Goal: Information Seeking & Learning: Learn about a topic

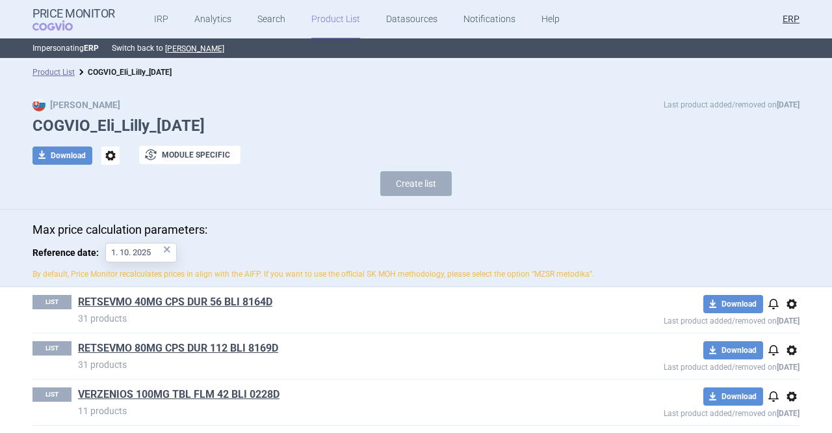
scroll to position [96, 0]
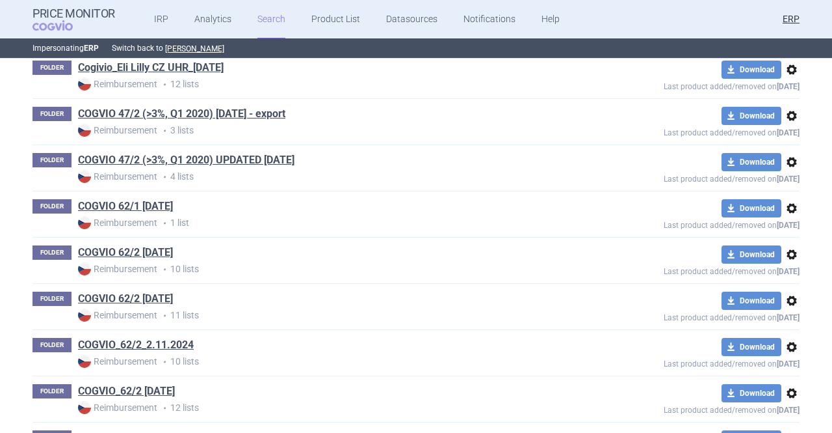
scroll to position [1504, 0]
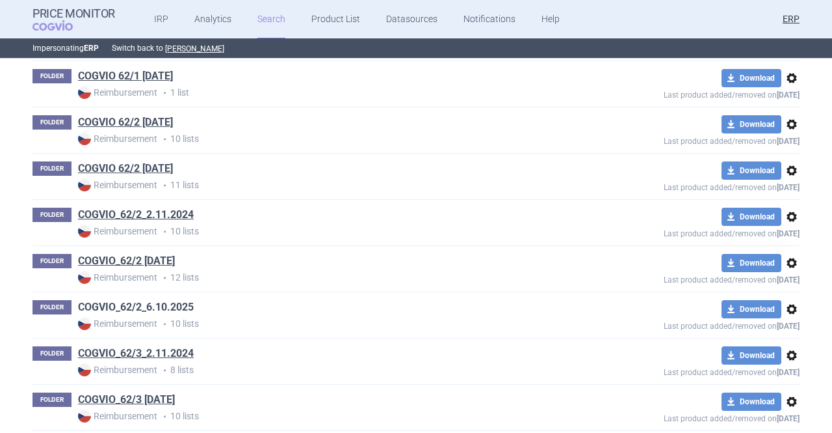
click at [180, 300] on link "COGVIO_62/2_6.10.2025" at bounding box center [136, 307] width 116 height 14
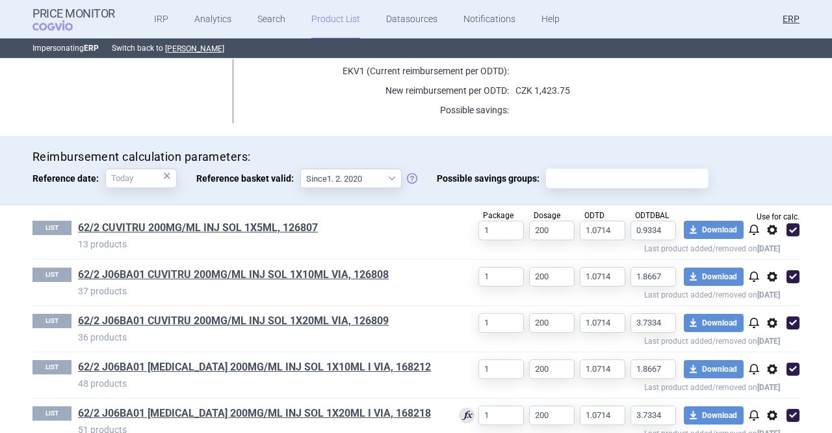
scroll to position [390, 0]
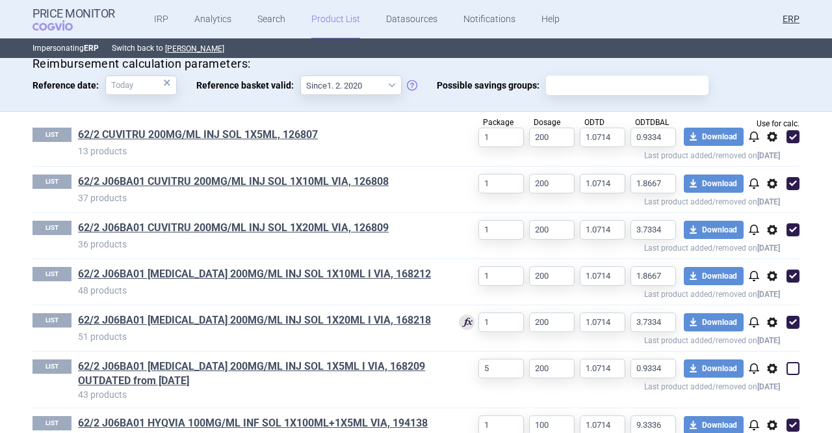
click at [791, 144] on span at bounding box center [794, 137] width 20 height 20
checkbox input "false"
click at [214, 362] on link "62/2 J06BA01 HIZENTRA 200MG/ML INJ SOL 1X5ML I VIA, 168209 OUTDATED from 6.10.2…" at bounding box center [258, 373] width 361 height 29
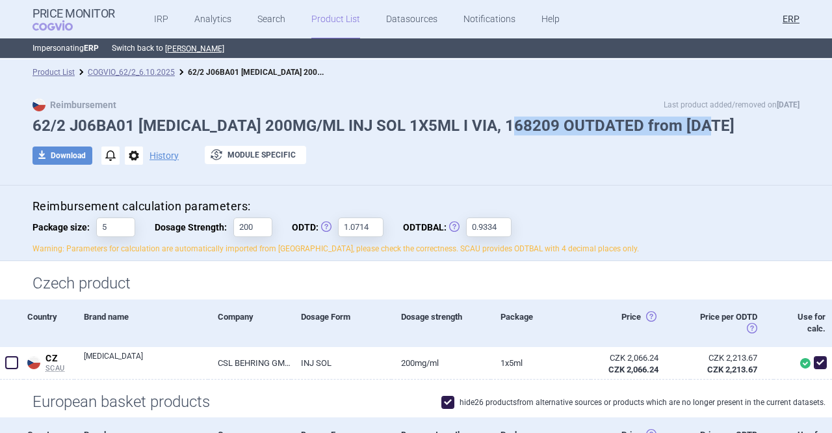
drag, startPoint x: 508, startPoint y: 123, endPoint x: 710, endPoint y: 133, distance: 201.9
click at [710, 133] on h1 "62/2 J06BA01 HIZENTRA 200MG/ML INJ SOL 1X5ML I VIA, 168209 OUTDATED from 6.10.2…" at bounding box center [416, 125] width 767 height 19
copy h1 "OUTDATED from 6.10.2025"
click at [165, 72] on link "COGVIO_62/2_6.10.2025" at bounding box center [131, 72] width 87 height 9
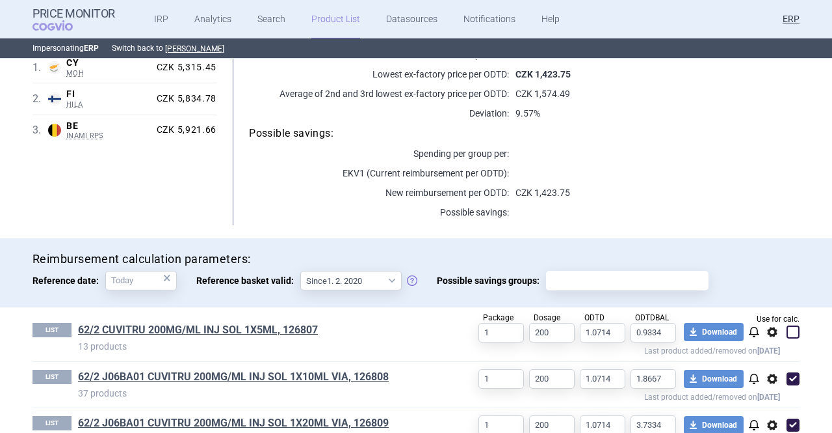
scroll to position [325, 0]
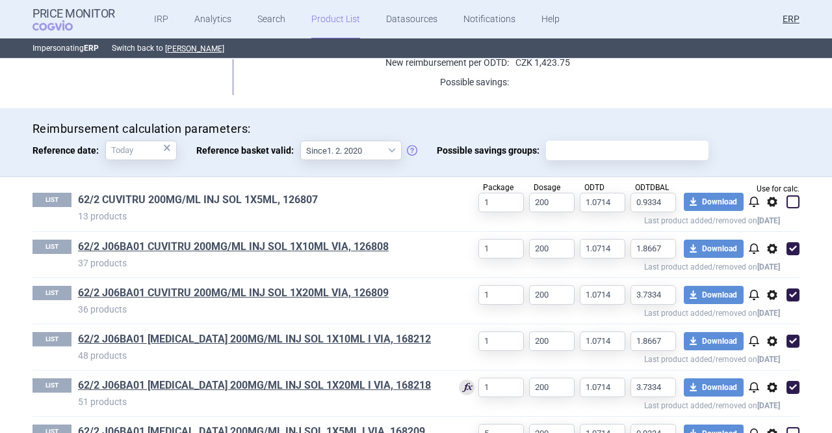
click at [293, 201] on link "62/2 CUVITRU 200MG/ML INJ SOL 1X5ML, 126807" at bounding box center [198, 200] width 240 height 14
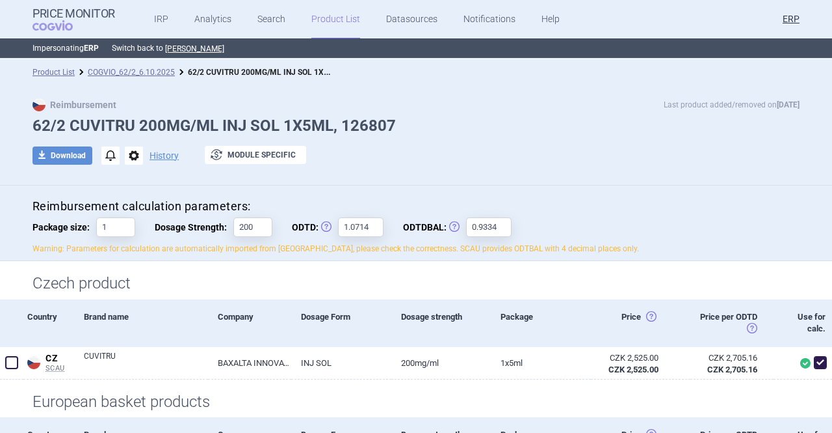
click at [143, 163] on span "History" at bounding box center [164, 155] width 42 height 18
click at [134, 157] on span "options" at bounding box center [134, 155] width 18 height 18
click at [137, 208] on button "Rename" at bounding box center [128, 208] width 42 height 19
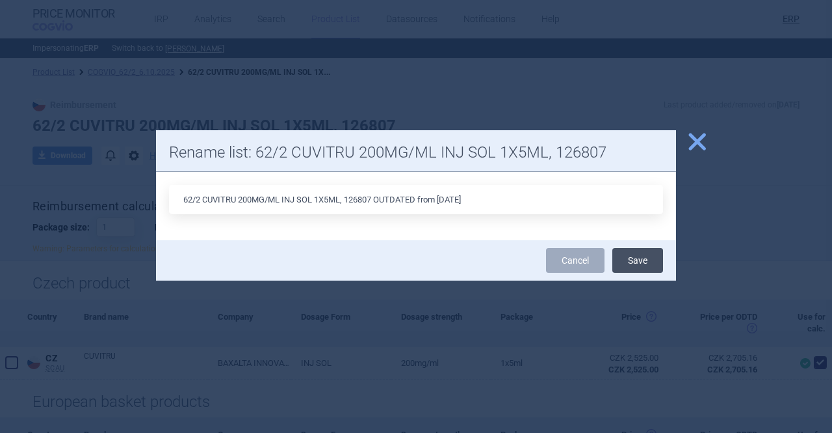
type input "62/2 CUVITRU 200MG/ML INJ SOL 1X5ML, 126807 OUTDATED from 6.10.2025"
click at [646, 260] on button "Save" at bounding box center [638, 260] width 51 height 25
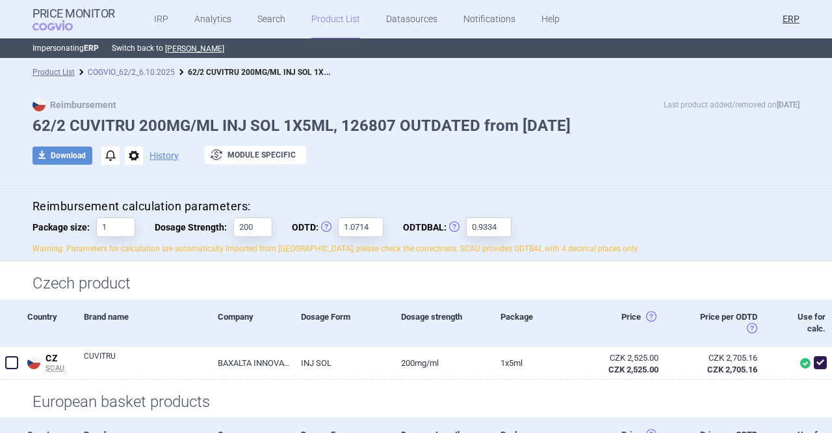
click at [127, 75] on link "COGVIO_62/2_6.10.2025" at bounding box center [131, 72] width 87 height 9
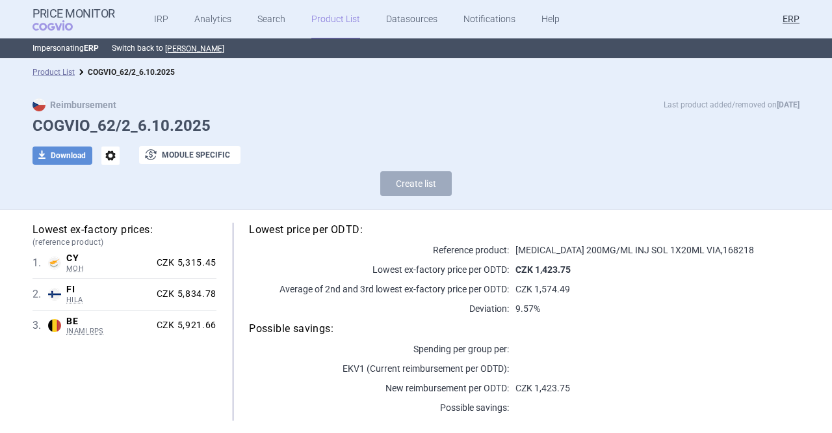
select select "[DATE]"
click at [72, 152] on button "download Download" at bounding box center [63, 155] width 60 height 18
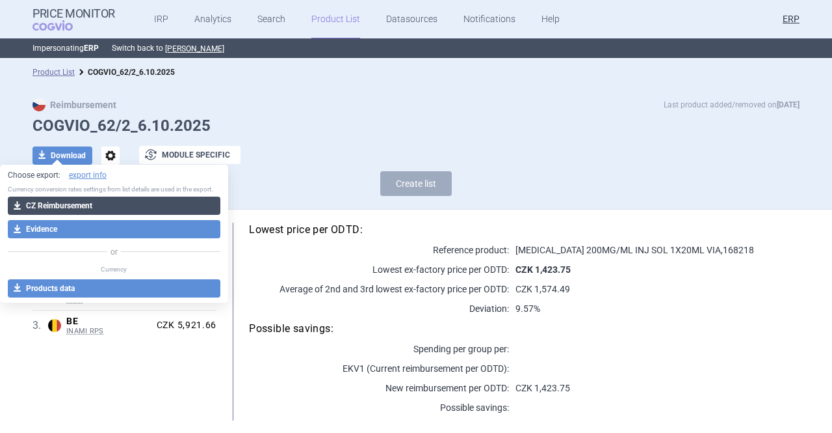
select select "EUR"
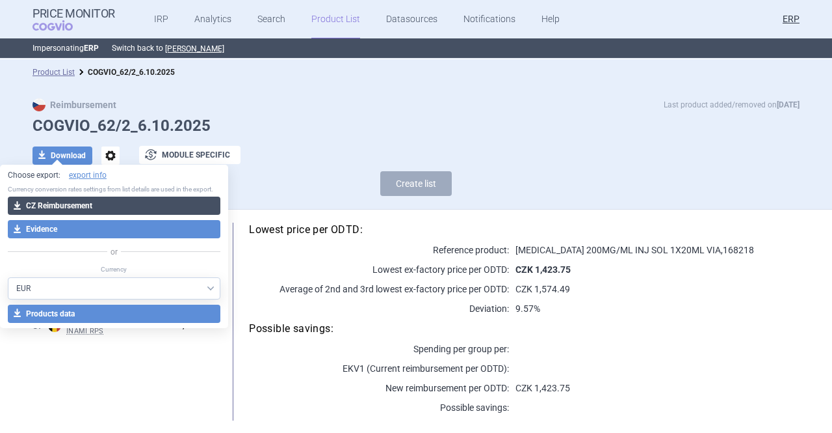
click at [90, 205] on button "download CZ Reimbursement" at bounding box center [114, 205] width 213 height 18
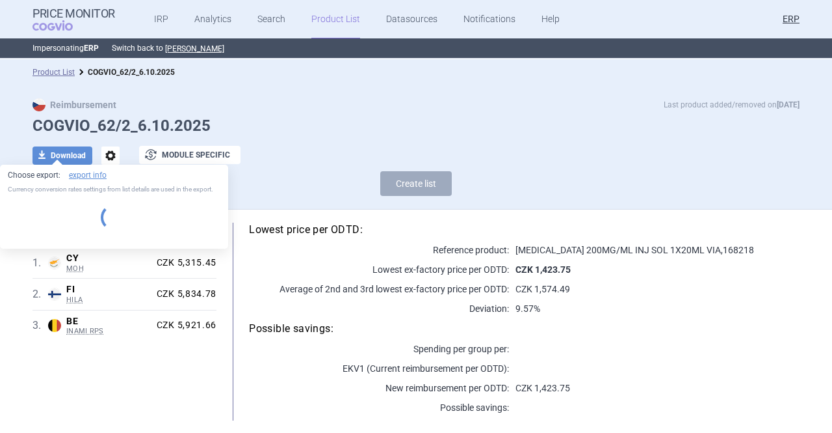
select select "EUR"
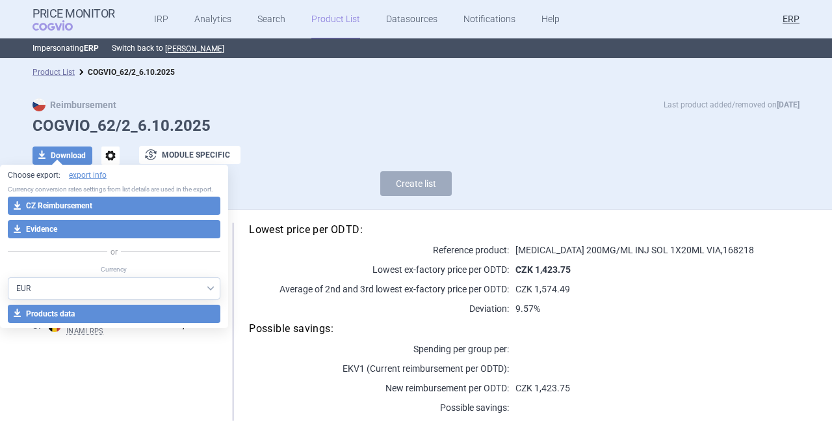
click at [319, 127] on h1 "COGVIO_62/2_6.10.2025" at bounding box center [416, 125] width 767 height 19
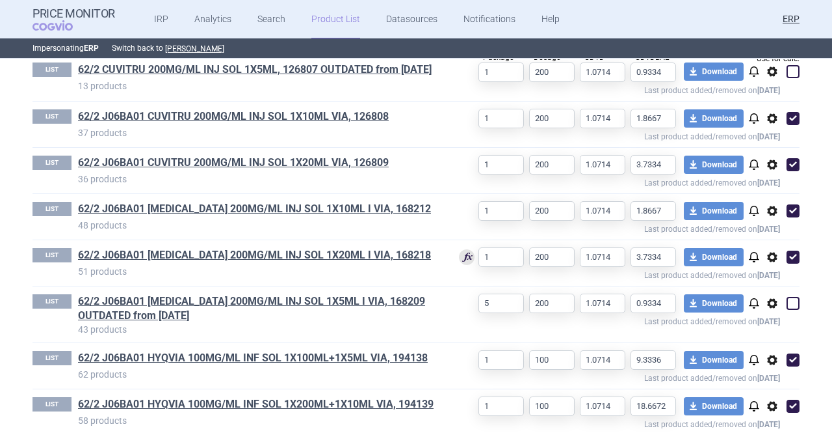
scroll to position [520, 0]
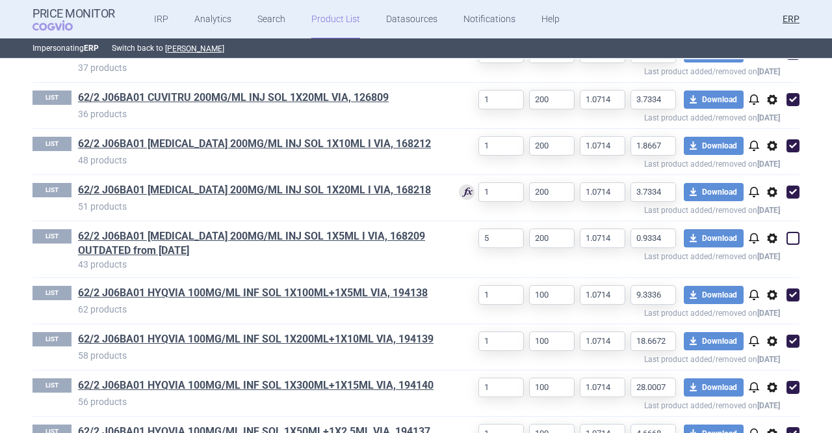
click at [362, 209] on p "51 products" at bounding box center [258, 206] width 361 height 13
click at [360, 197] on link "62/2 J06BA01 HIZENTRA 200MG/ML INJ SOL 1X20ML I VIA, 168218" at bounding box center [254, 190] width 353 height 14
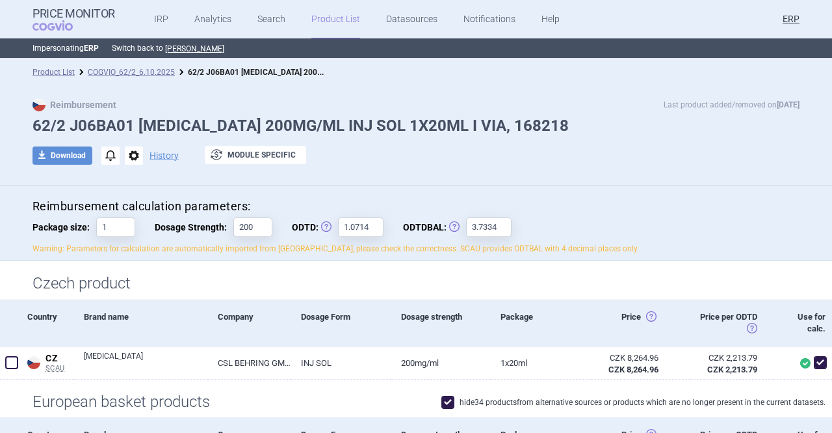
scroll to position [260, 0]
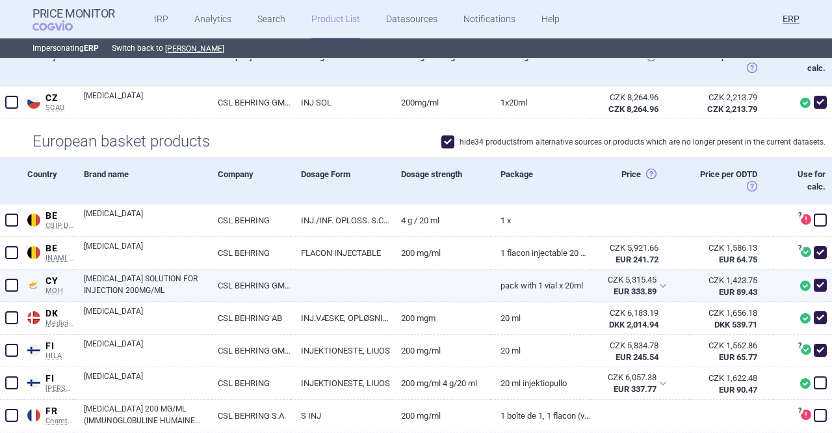
click at [816, 286] on span at bounding box center [820, 284] width 13 height 13
checkbox input "false"
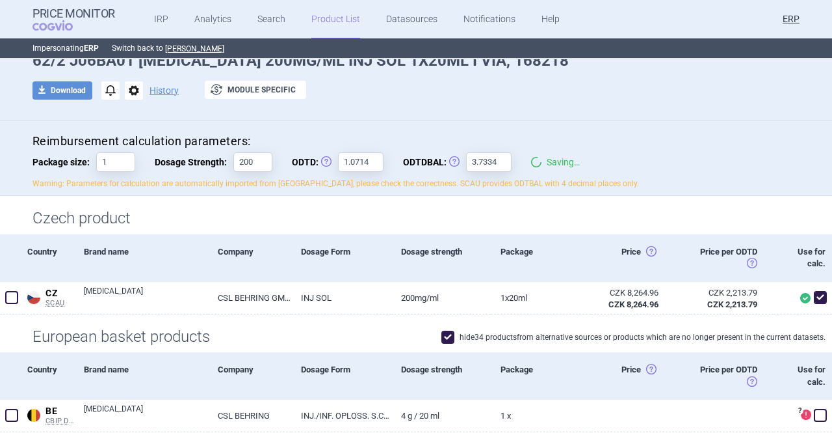
scroll to position [0, 0]
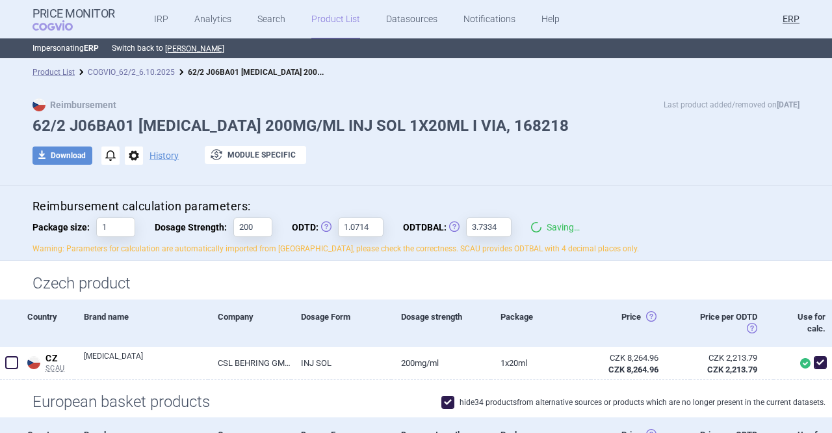
click at [120, 70] on link "COGVIO_62/2_6.10.2025" at bounding box center [131, 72] width 87 height 9
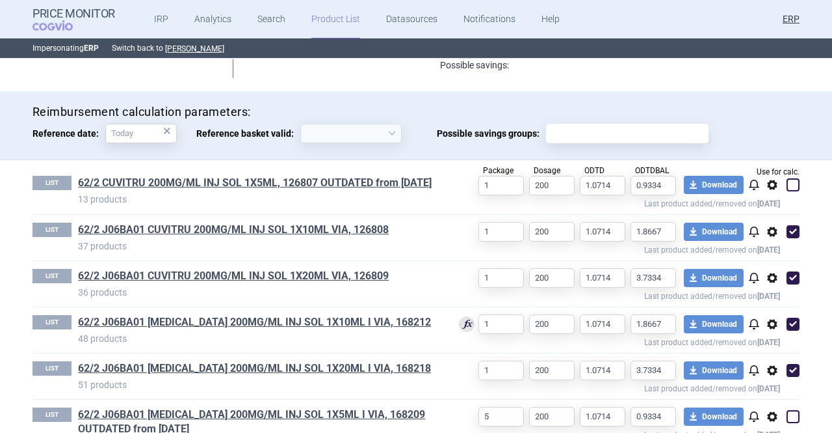
scroll to position [455, 0]
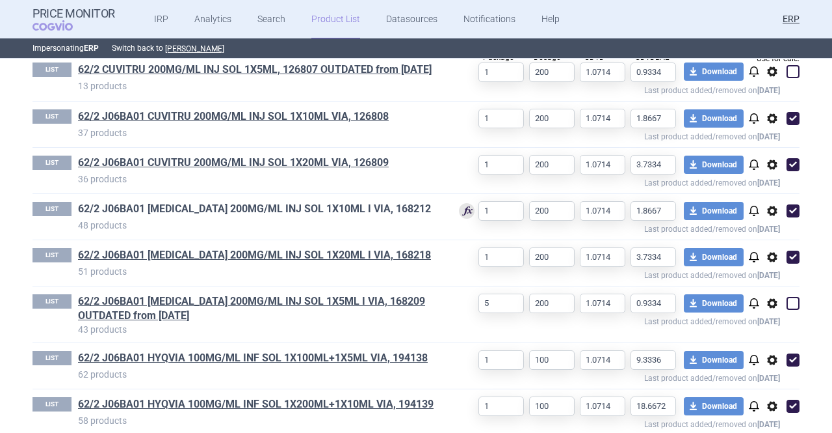
click at [364, 216] on link "62/2 J06BA01 HIZENTRA 200MG/ML INJ SOL 1X10ML I VIA, 168212" at bounding box center [254, 209] width 353 height 14
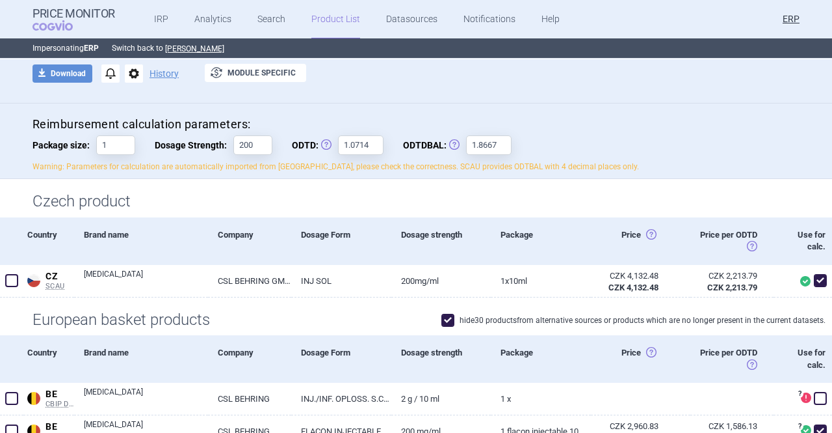
scroll to position [260, 0]
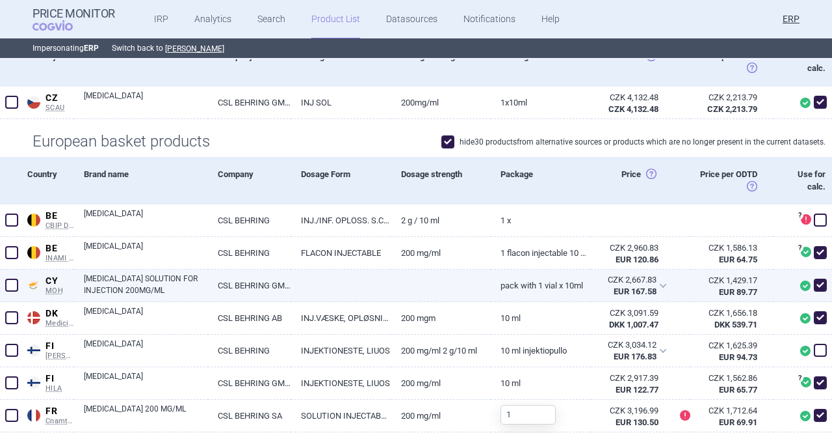
click at [814, 287] on span at bounding box center [820, 284] width 13 height 13
checkbox input "false"
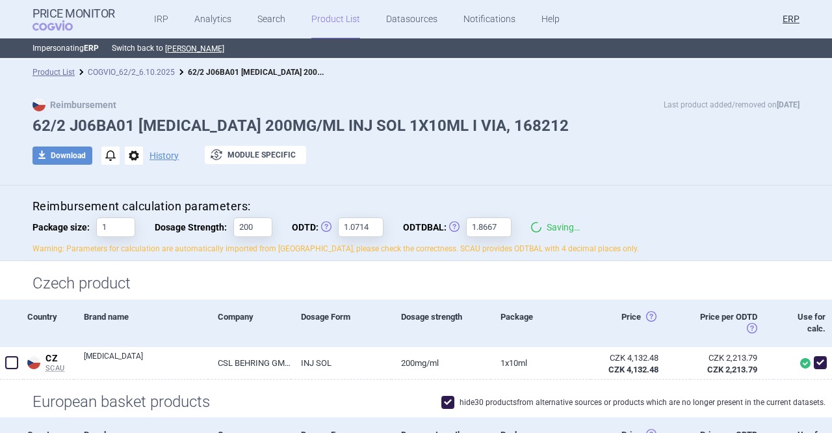
click at [103, 71] on link "COGVIO_62/2_6.10.2025" at bounding box center [131, 72] width 87 height 9
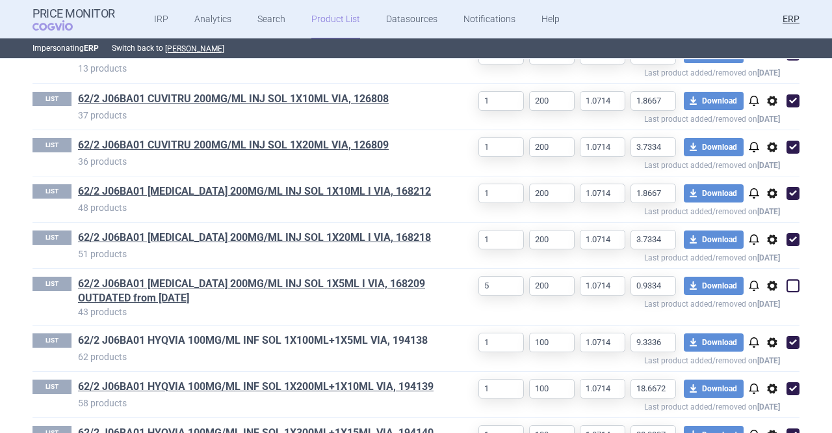
scroll to position [520, 0]
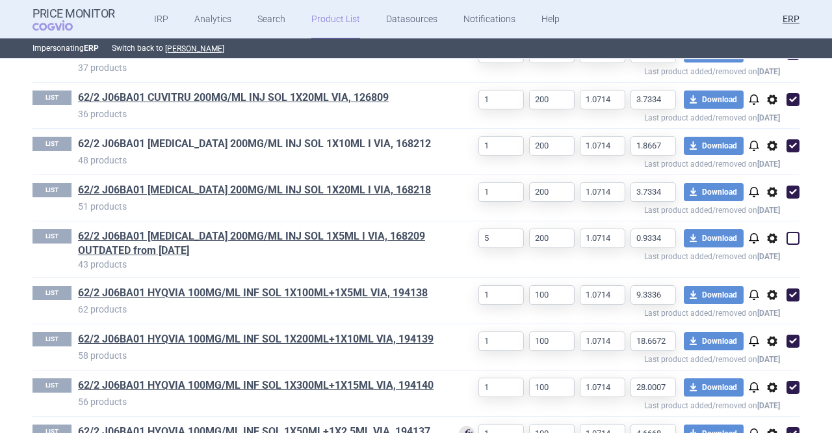
click at [356, 151] on link "62/2 J06BA01 HIZENTRA 200MG/ML INJ SOL 1X10ML I VIA, 168212" at bounding box center [254, 144] width 353 height 14
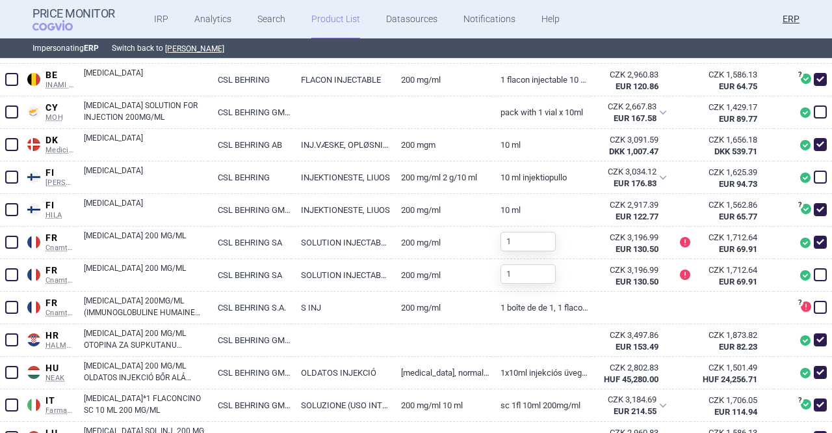
scroll to position [325, 0]
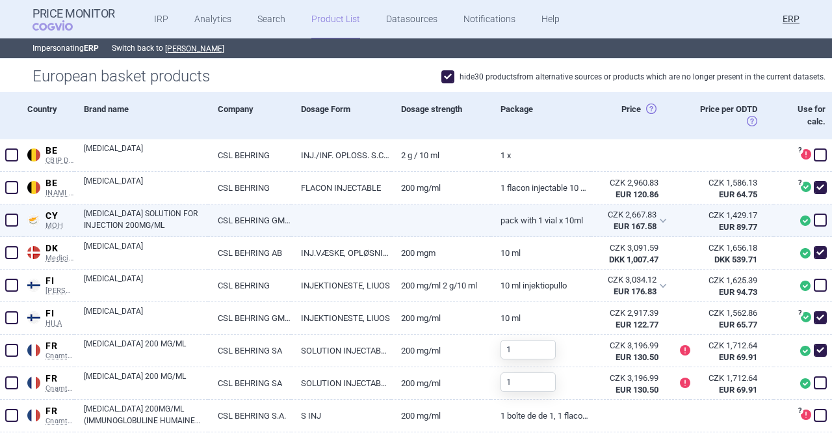
click at [814, 222] on span at bounding box center [820, 219] width 13 height 13
checkbox input "true"
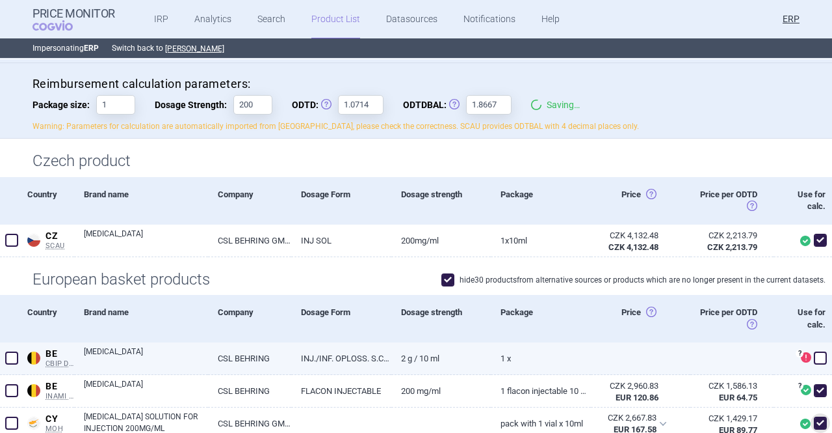
scroll to position [0, 0]
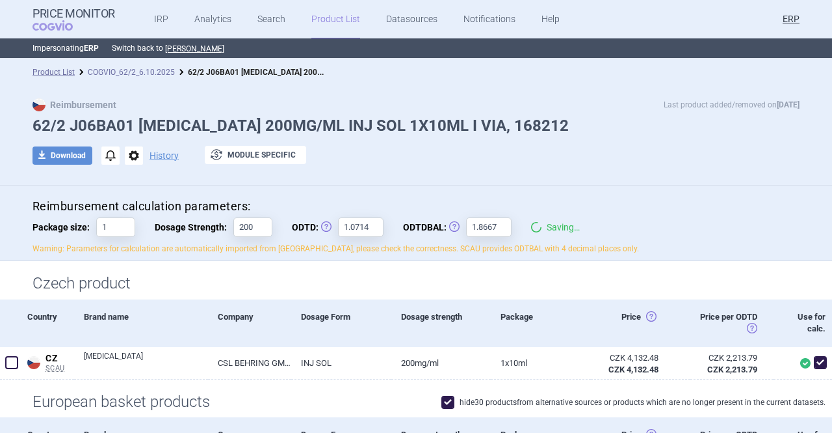
click at [94, 73] on link "COGVIO_62/2_6.10.2025" at bounding box center [131, 72] width 87 height 9
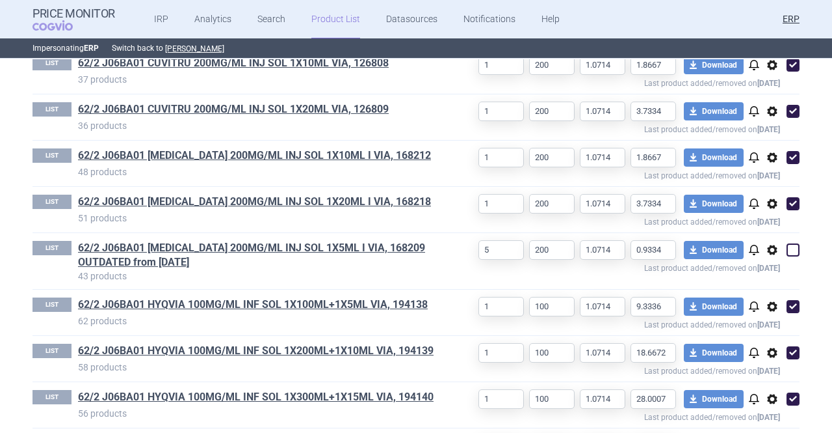
scroll to position [520, 0]
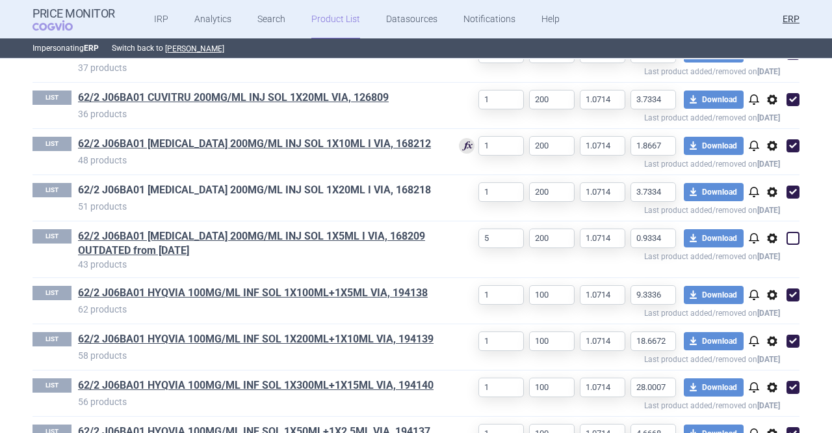
click at [293, 197] on link "62/2 J06BA01 HIZENTRA 200MG/ML INJ SOL 1X20ML I VIA, 168218" at bounding box center [254, 190] width 353 height 14
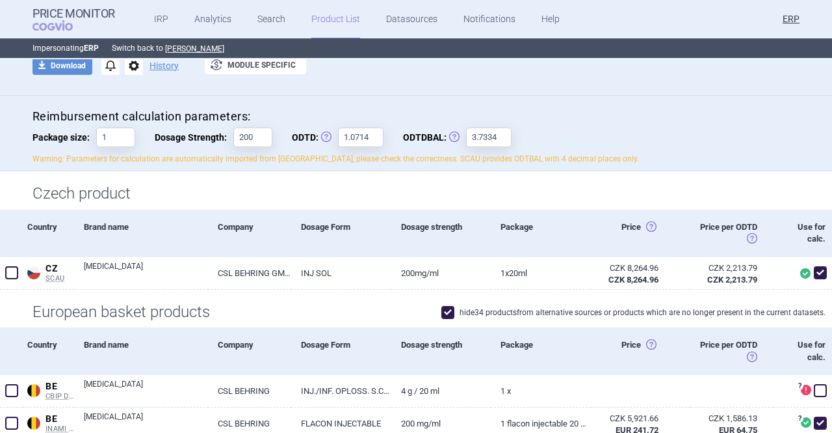
scroll to position [325, 0]
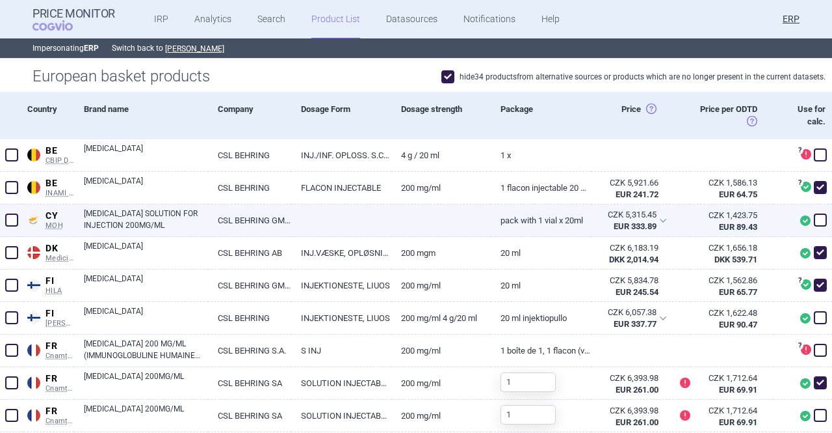
click at [814, 218] on span at bounding box center [820, 219] width 13 height 13
checkbox input "true"
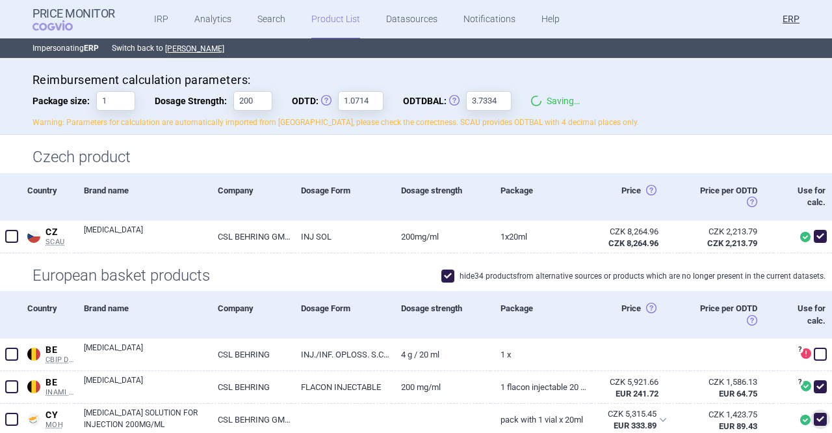
scroll to position [0, 0]
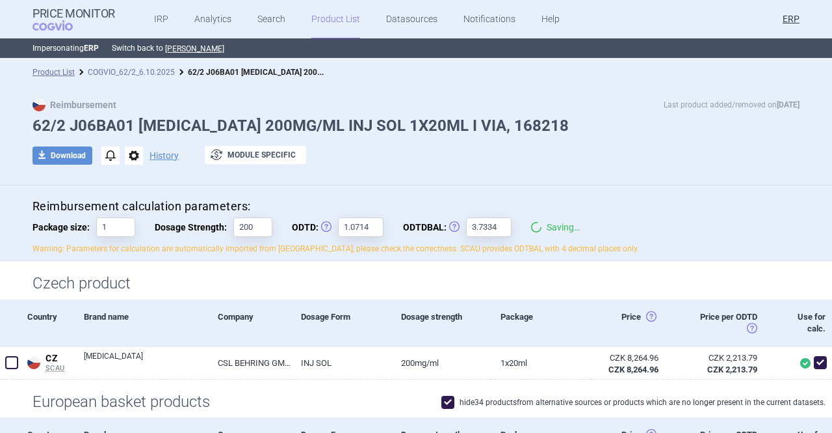
click at [157, 71] on link "COGVIO_62/2_6.10.2025" at bounding box center [131, 72] width 87 height 9
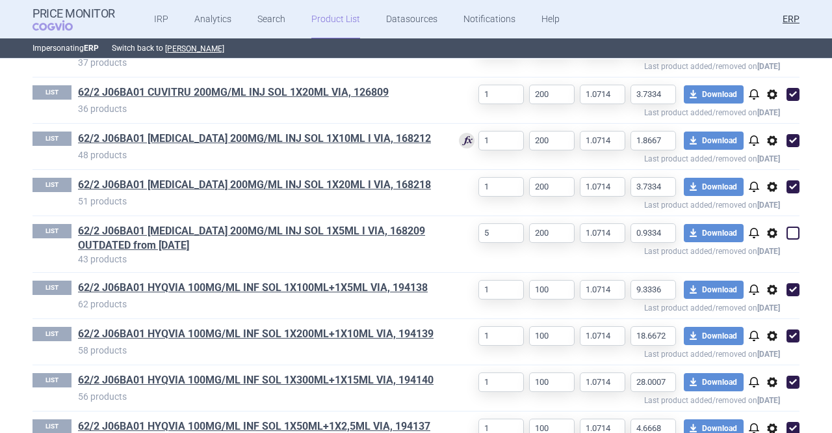
scroll to position [505, 0]
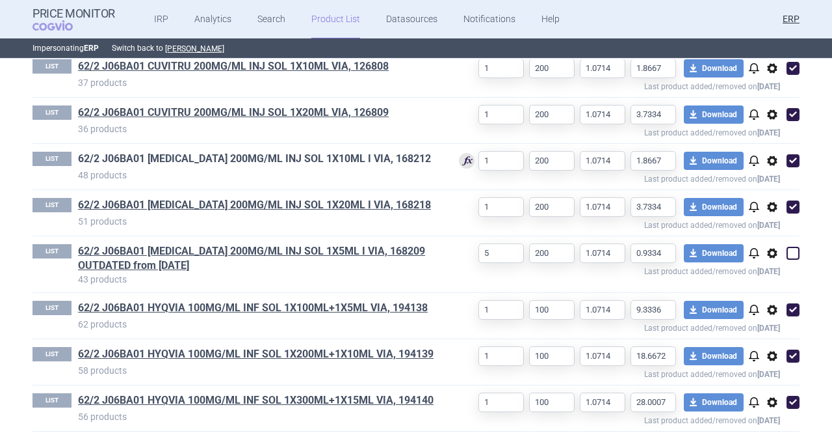
click at [287, 166] on link "62/2 J06BA01 HIZENTRA 200MG/ML INJ SOL 1X10ML I VIA, 168212" at bounding box center [254, 159] width 353 height 14
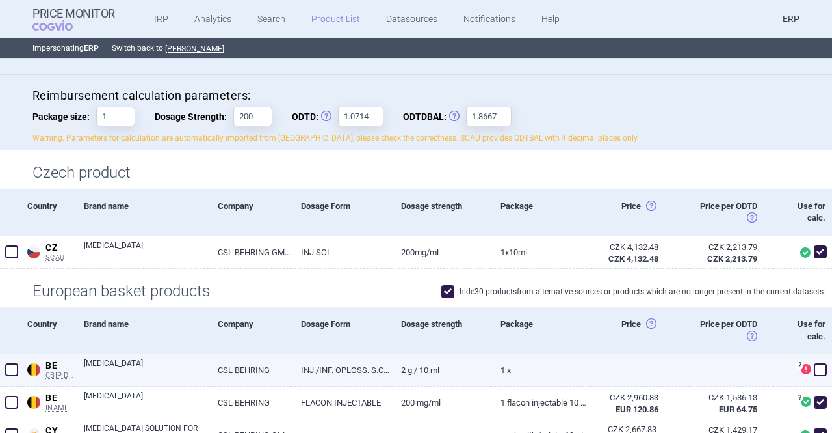
scroll to position [325, 0]
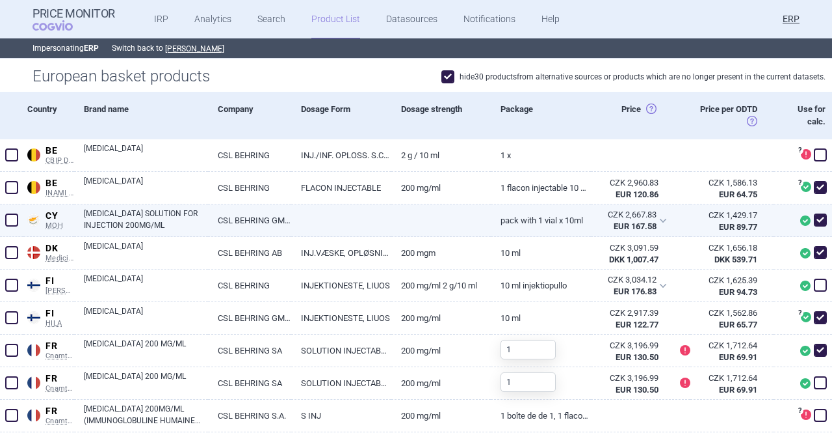
click at [180, 219] on link "HIZENTRA SOLUTION FOR INJECTION 200MG/ML" at bounding box center [146, 218] width 124 height 23
select select "EUR"
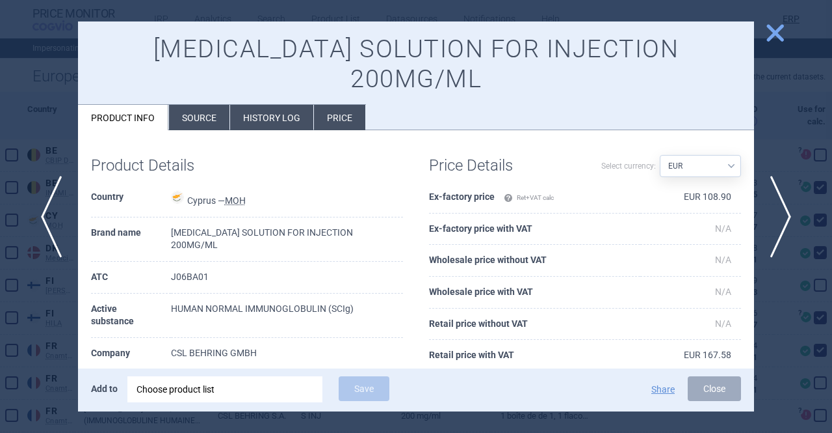
click at [268, 105] on li "History log" at bounding box center [271, 117] width 83 height 25
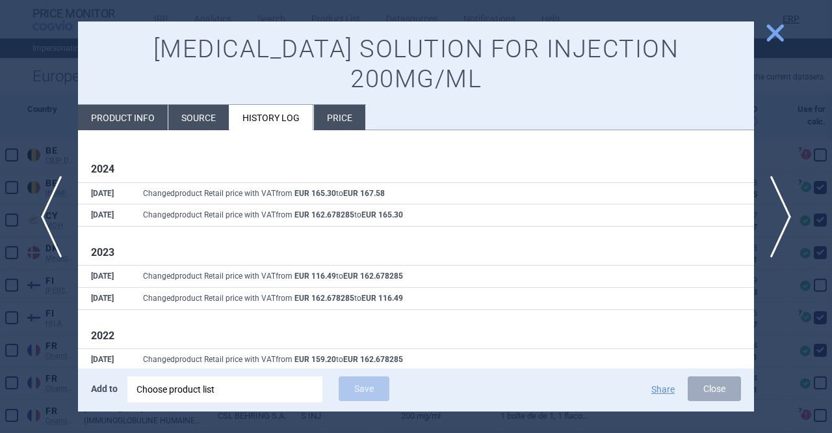
click at [187, 105] on li "Source" at bounding box center [198, 117] width 60 height 25
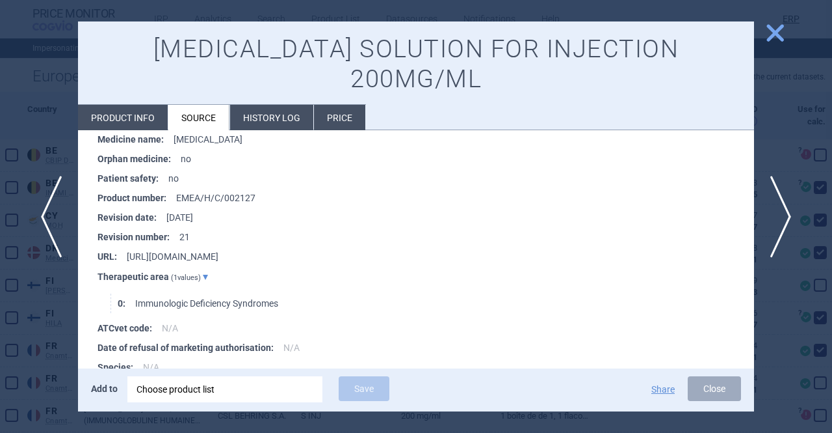
scroll to position [972, 0]
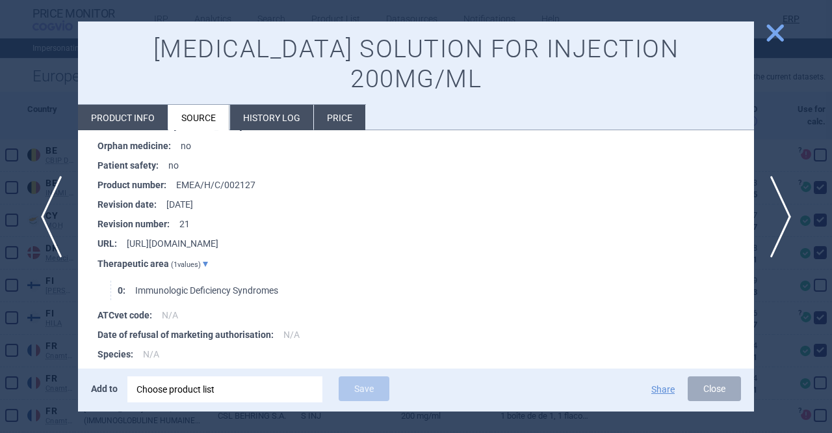
click at [776, 36] on span "close" at bounding box center [775, 32] width 23 height 23
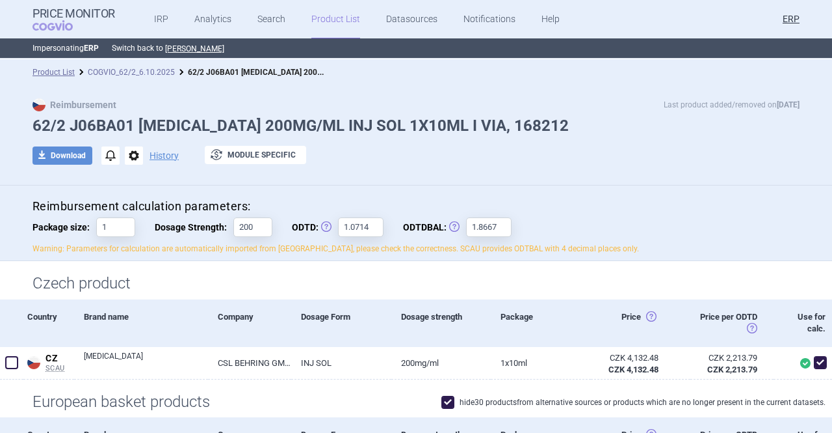
click at [111, 69] on link "COGVIO_62/2_6.10.2025" at bounding box center [131, 72] width 87 height 9
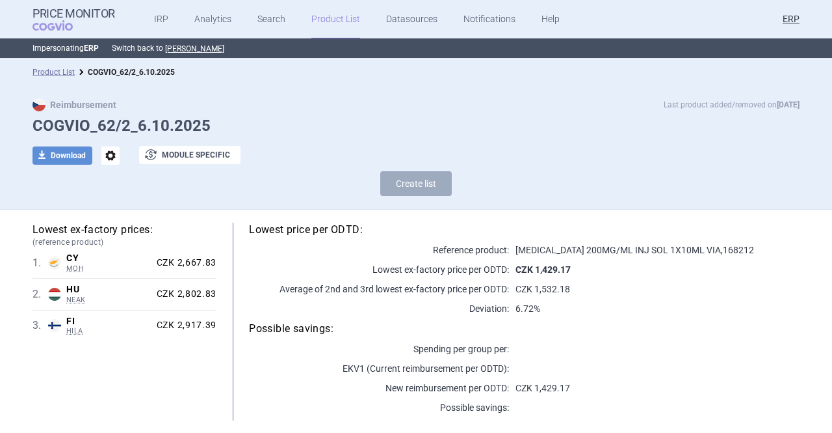
select select "[DATE]"
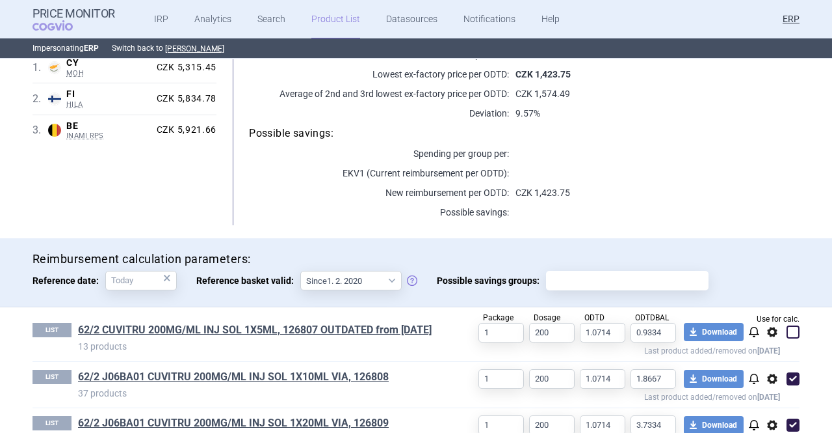
scroll to position [455, 0]
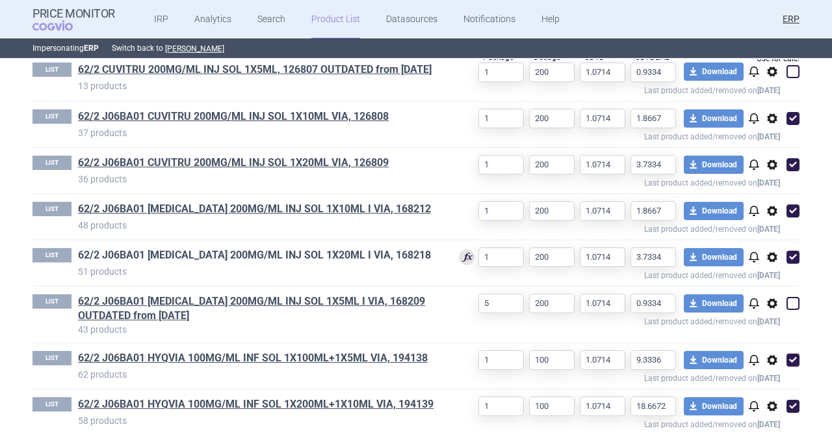
click at [313, 262] on link "62/2 J06BA01 HIZENTRA 200MG/ML INJ SOL 1X20ML I VIA, 168218" at bounding box center [254, 255] width 353 height 14
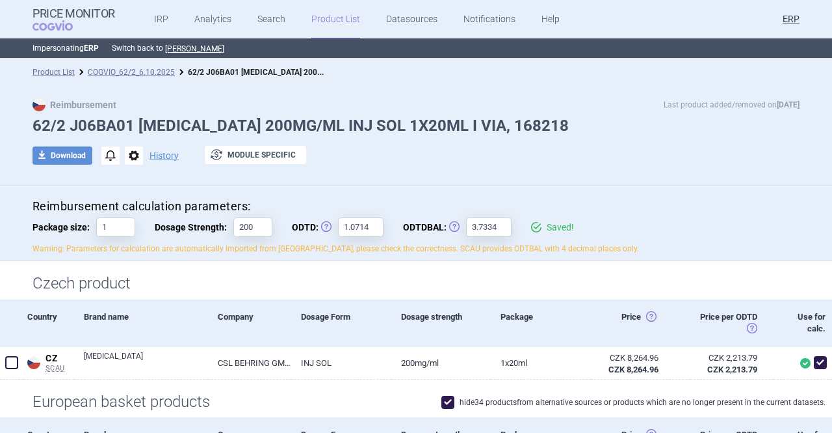
scroll to position [325, 0]
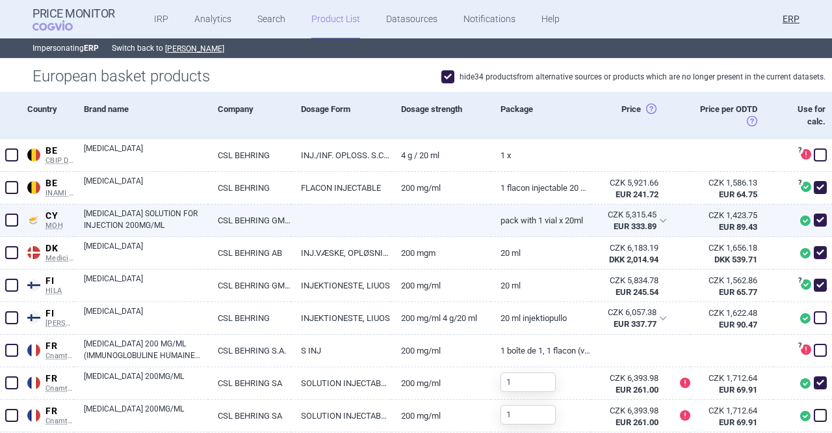
click at [254, 222] on link "CSL BEHRING GMBH" at bounding box center [249, 220] width 83 height 32
select select "EUR"
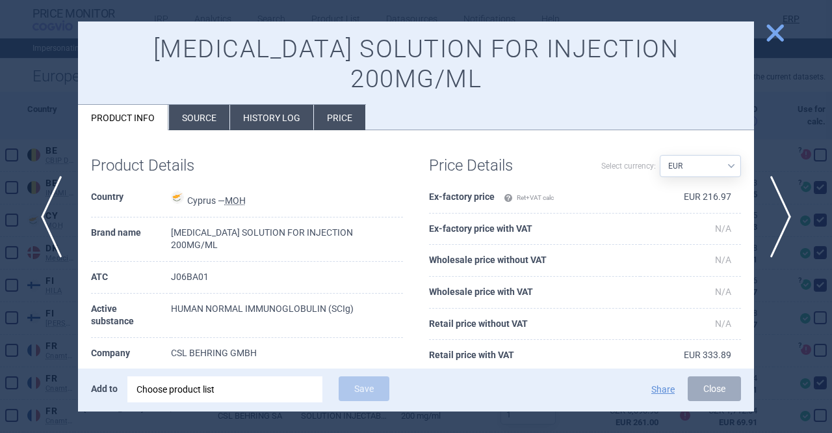
click at [306, 105] on li "History log" at bounding box center [271, 117] width 83 height 25
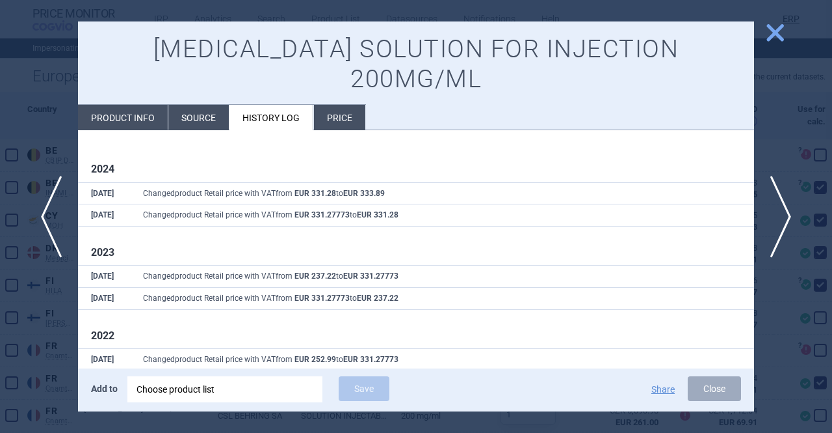
click at [777, 32] on span "close" at bounding box center [775, 32] width 23 height 23
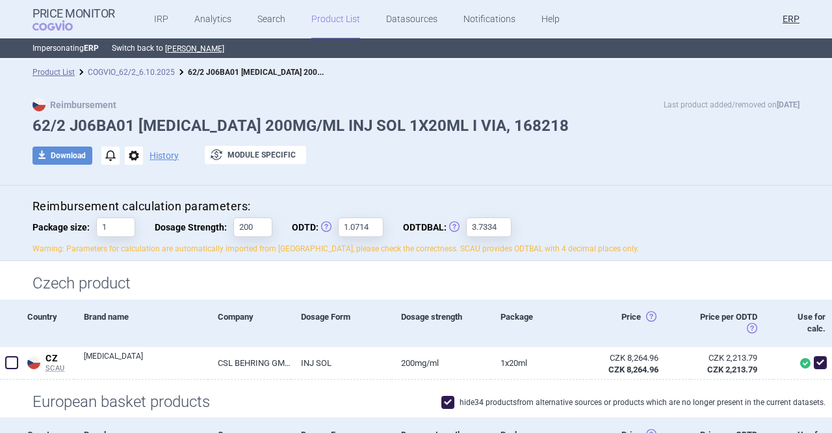
click at [159, 70] on link "COGVIO_62/2_6.10.2025" at bounding box center [131, 72] width 87 height 9
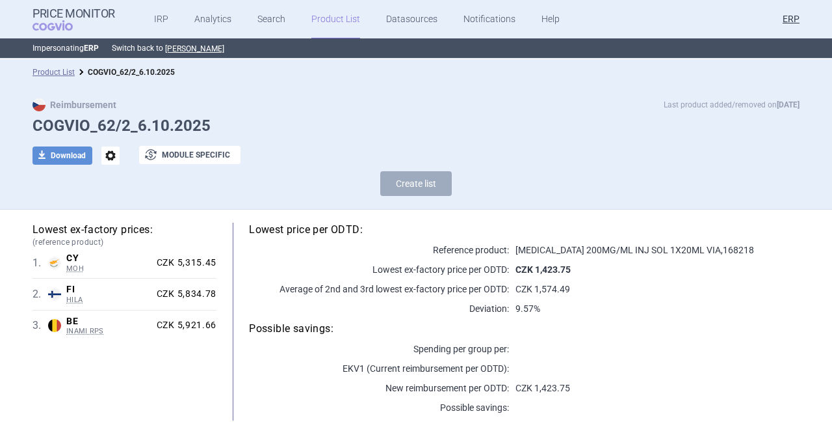
click at [557, 153] on div "download Download options exchange Module specific" at bounding box center [416, 155] width 767 height 19
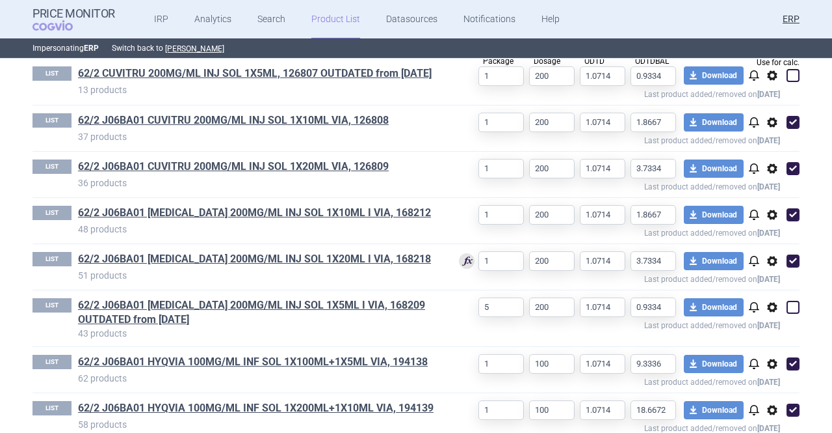
scroll to position [375, 0]
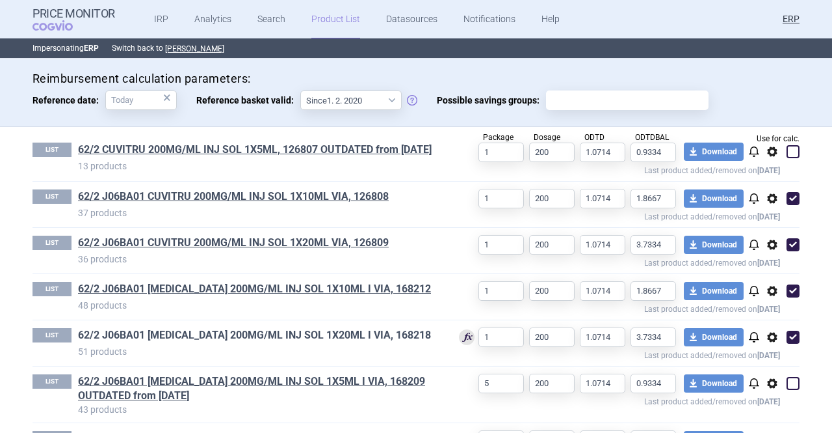
click at [354, 342] on link "62/2 J06BA01 HIZENTRA 200MG/ML INJ SOL 1X20ML I VIA, 168218" at bounding box center [254, 335] width 353 height 14
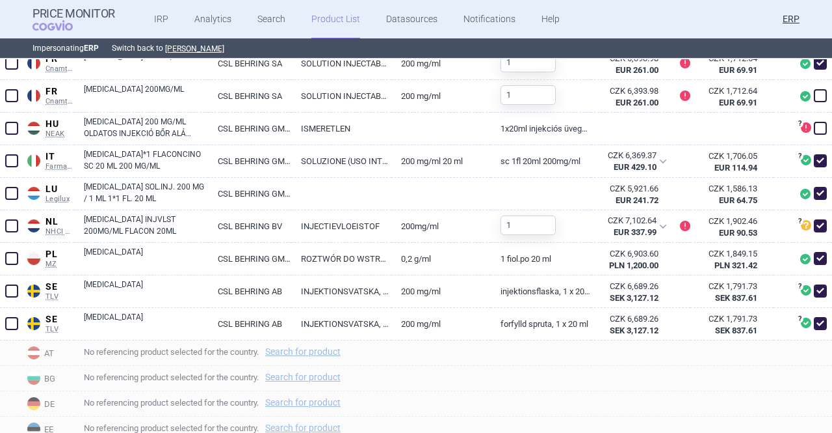
scroll to position [650, 0]
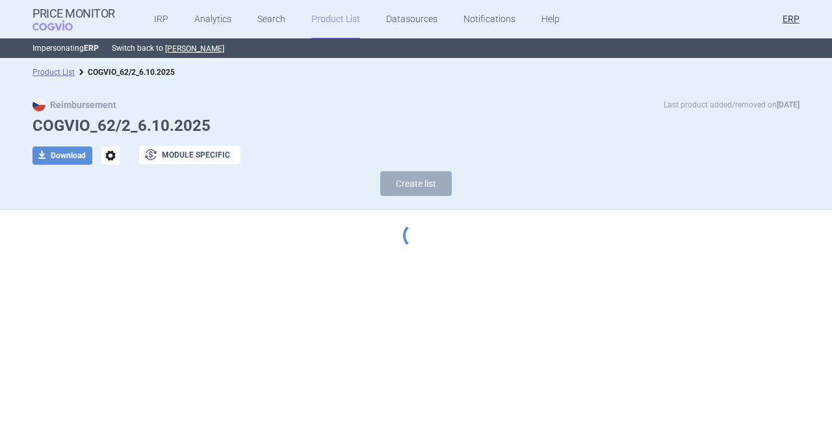
click at [330, 20] on link "Product List" at bounding box center [336, 19] width 49 height 39
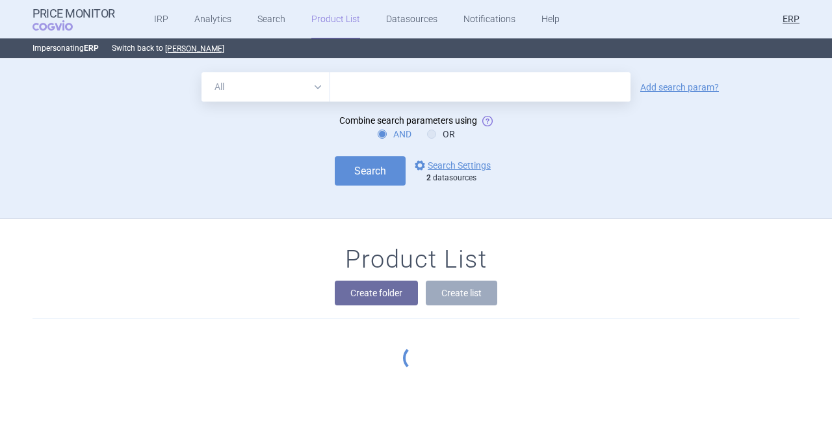
click at [597, 159] on div "Search options Search Settings 2 datasources" at bounding box center [416, 170] width 767 height 29
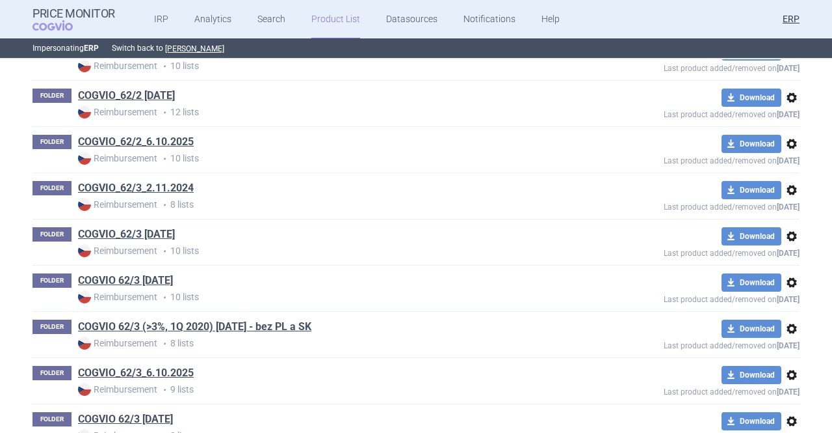
scroll to position [1734, 0]
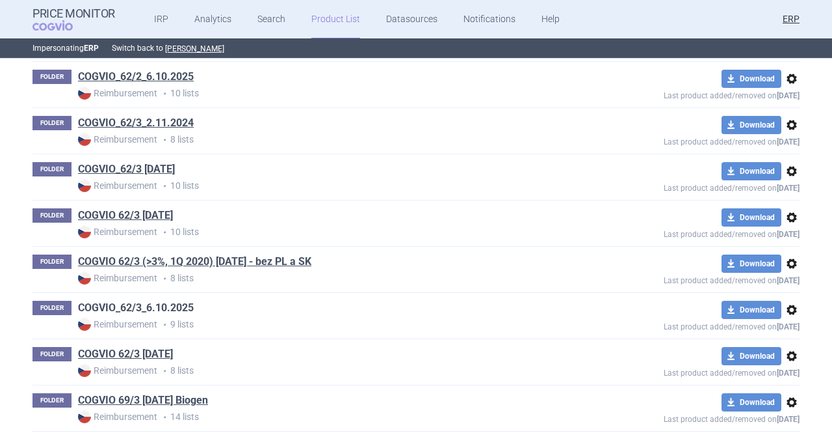
click at [167, 300] on link "COGVIO_62/3_6.10.2025" at bounding box center [136, 307] width 116 height 14
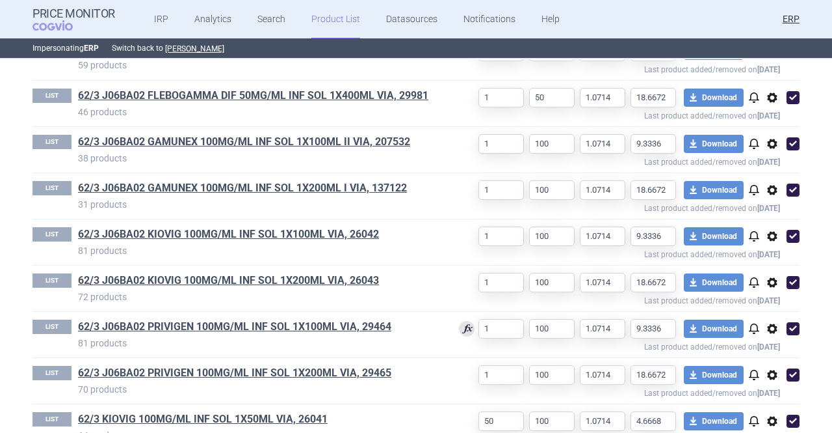
scroll to position [503, 0]
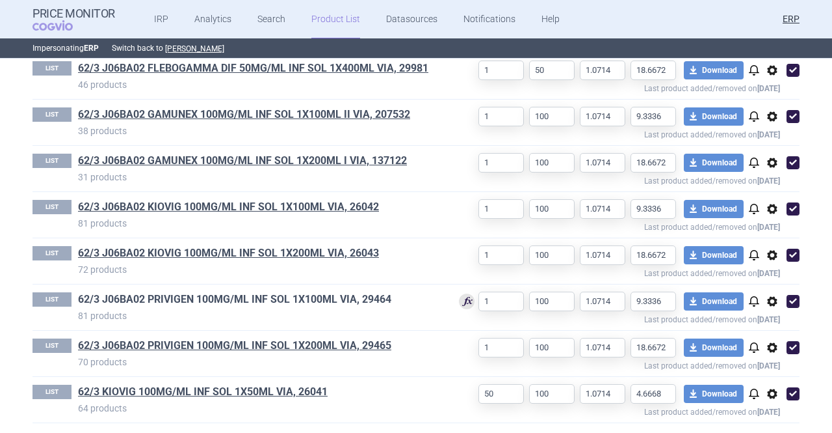
click at [348, 302] on link "62/3 J06BA02 PRIVIGEN 100MG/ML INF SOL 1X100ML VIA, 29464" at bounding box center [234, 299] width 313 height 14
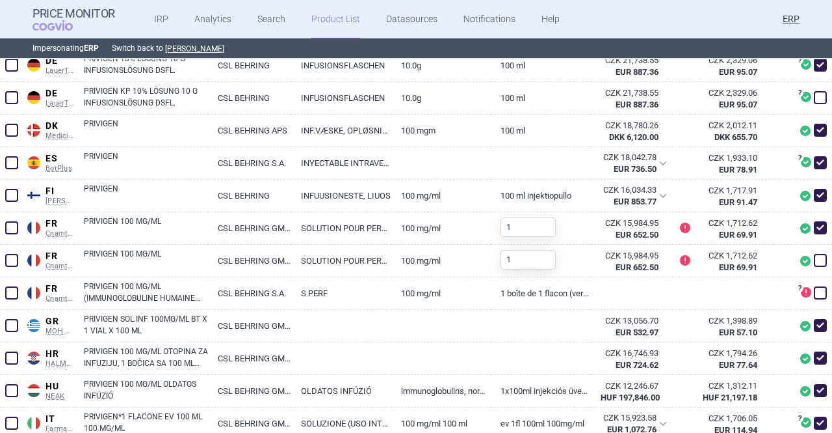
scroll to position [650, 0]
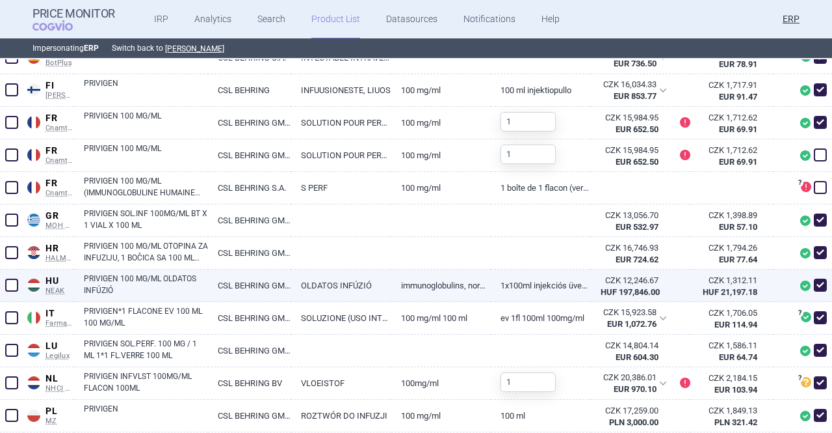
click at [816, 281] on span at bounding box center [820, 284] width 13 height 13
checkbox input "false"
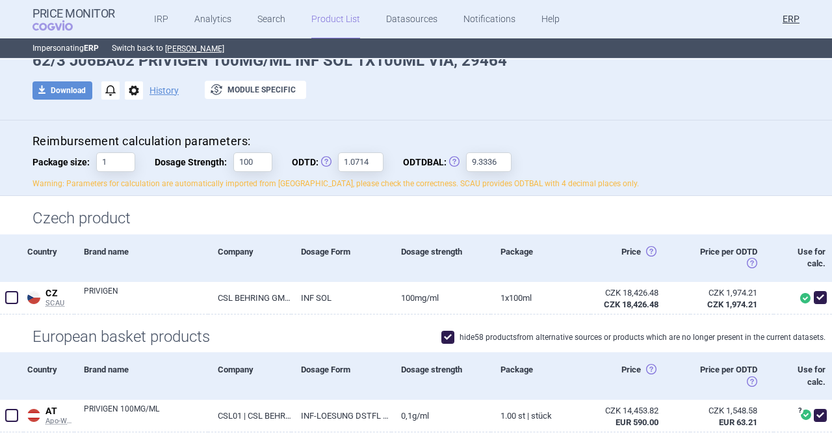
scroll to position [0, 0]
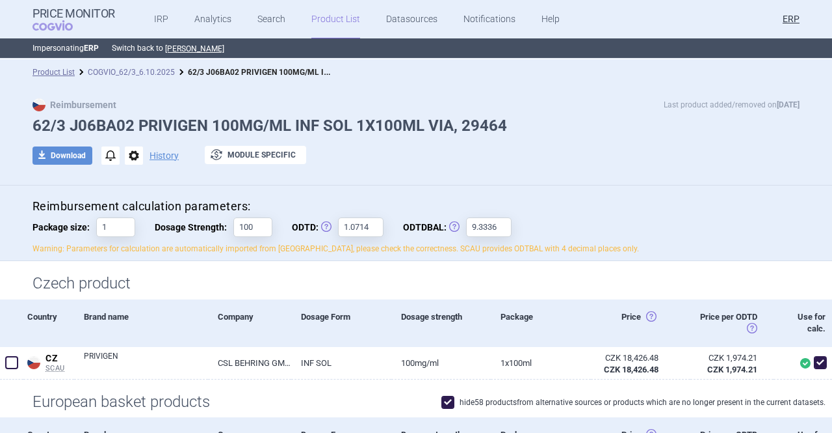
click at [124, 73] on link "COGVIO_62/3_6.10.2025" at bounding box center [131, 72] width 87 height 9
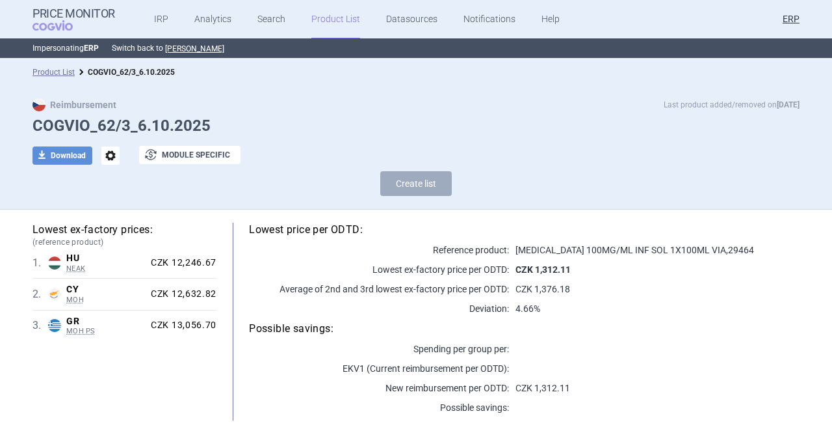
select select "[DATE]"
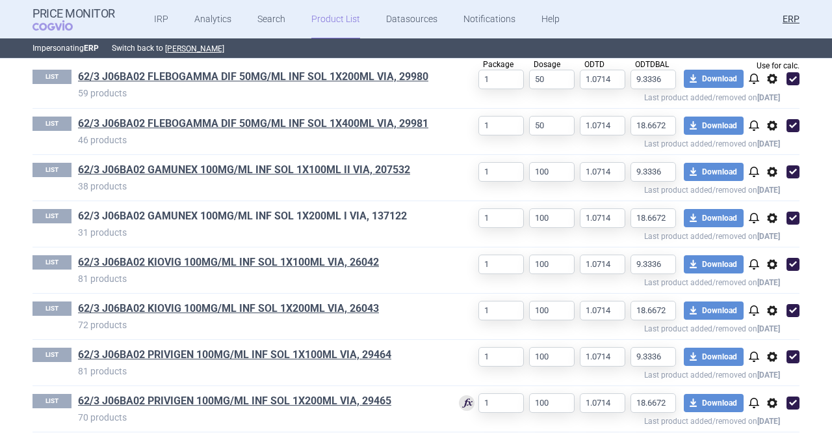
scroll to position [503, 0]
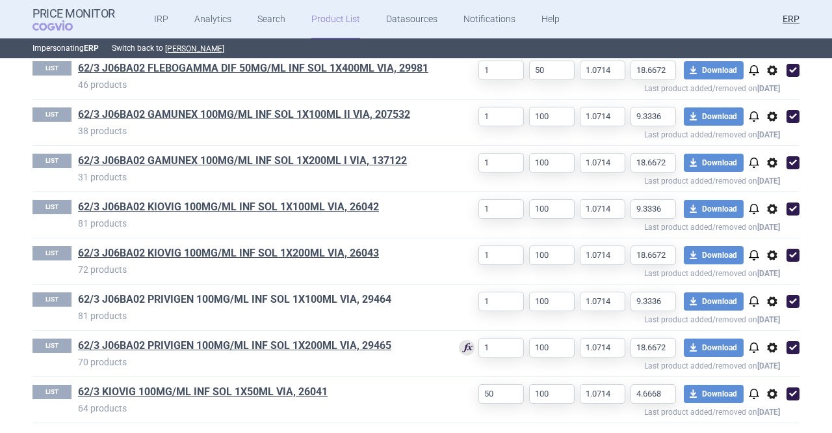
click at [259, 304] on link "62/3 J06BA02 PRIVIGEN 100MG/ML INF SOL 1X100ML VIA, 29464" at bounding box center [234, 299] width 313 height 14
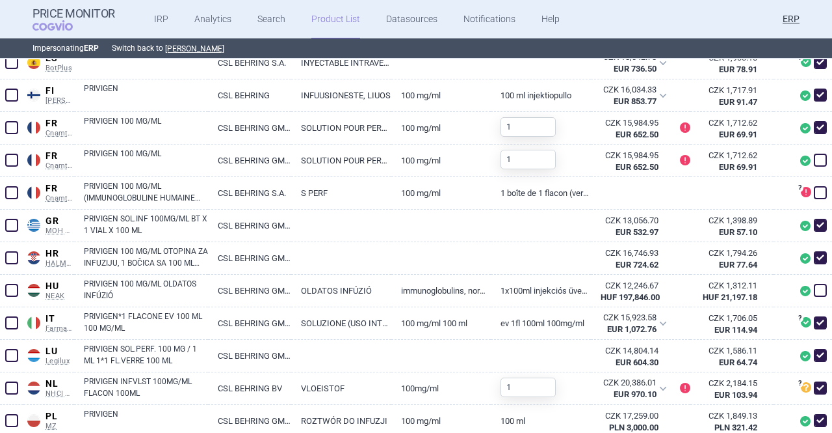
scroll to position [650, 0]
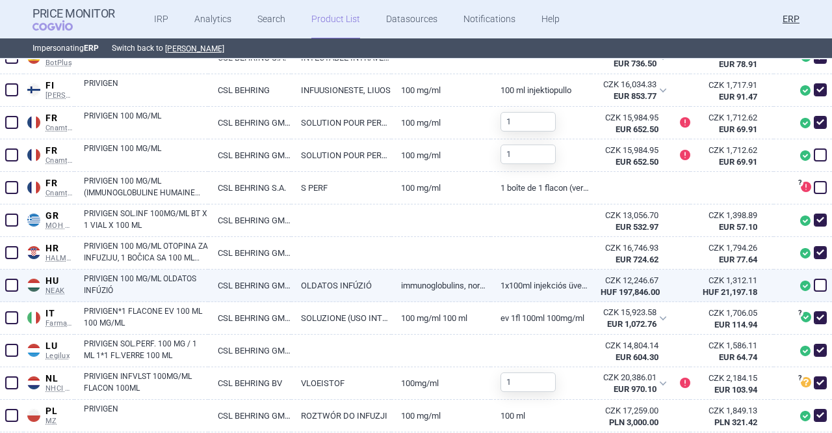
click at [816, 286] on span at bounding box center [820, 284] width 13 height 13
checkbox input "true"
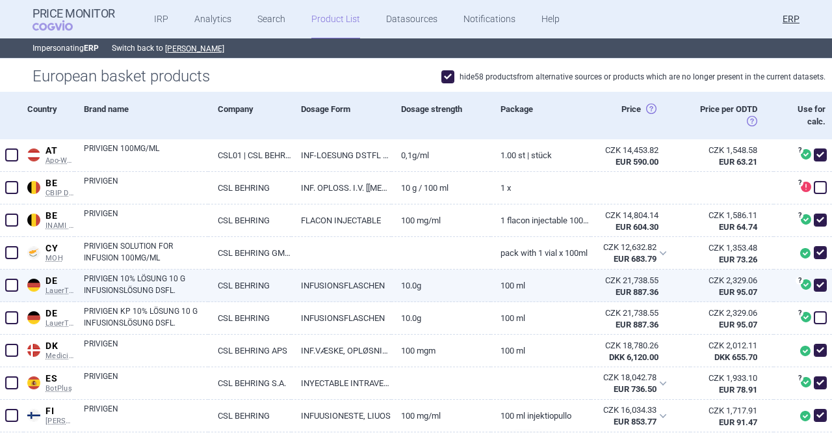
scroll to position [0, 0]
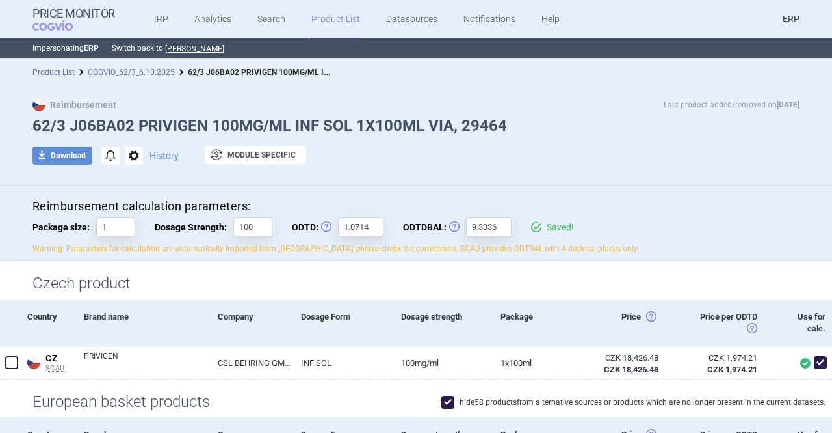
click at [166, 75] on link "COGVIO_62/3_6.10.2025" at bounding box center [131, 72] width 87 height 9
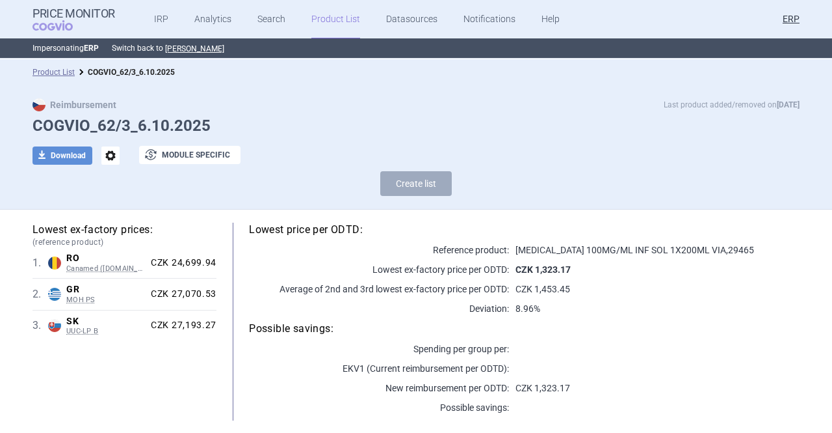
select select "[DATE]"
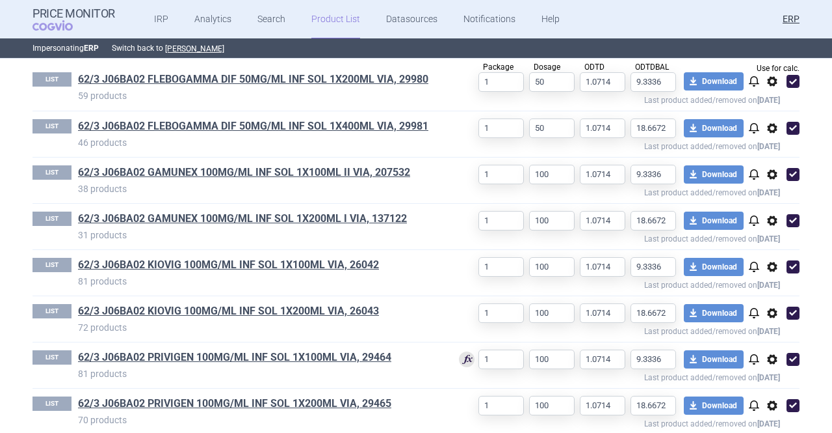
scroll to position [503, 0]
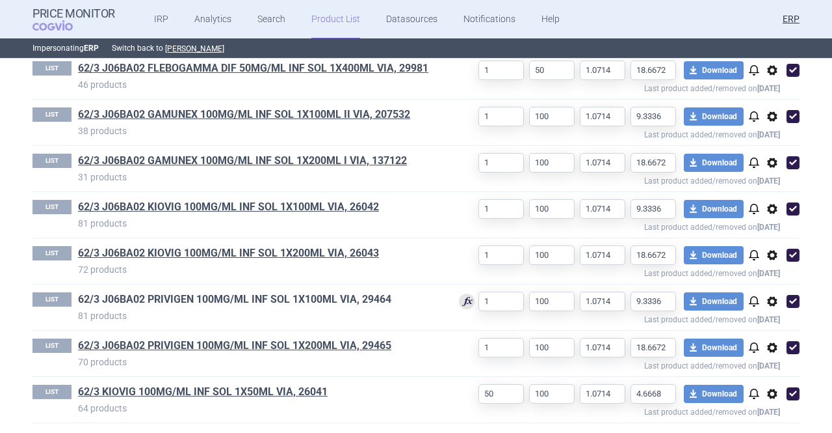
click at [335, 301] on link "62/3 J06BA02 PRIVIGEN 100MG/ML INF SOL 1X100ML VIA, 29464" at bounding box center [234, 299] width 313 height 14
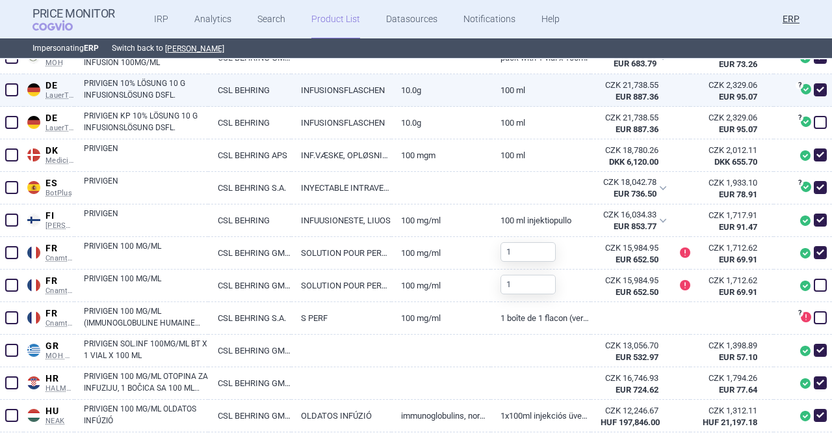
scroll to position [650, 0]
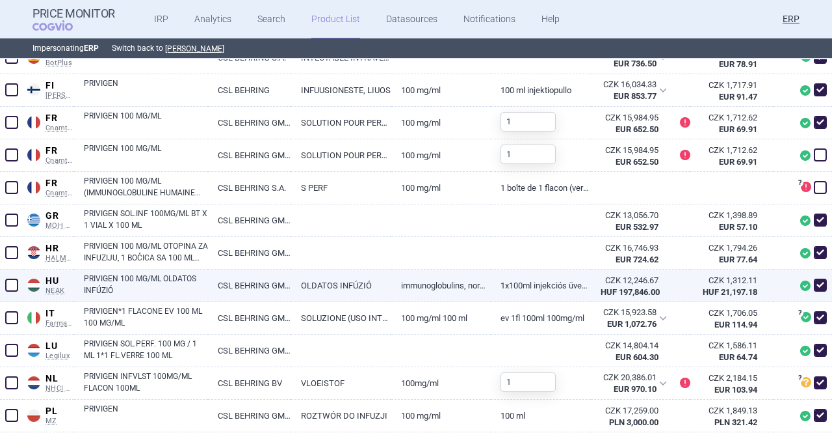
click at [814, 287] on span at bounding box center [820, 284] width 13 height 13
checkbox input "false"
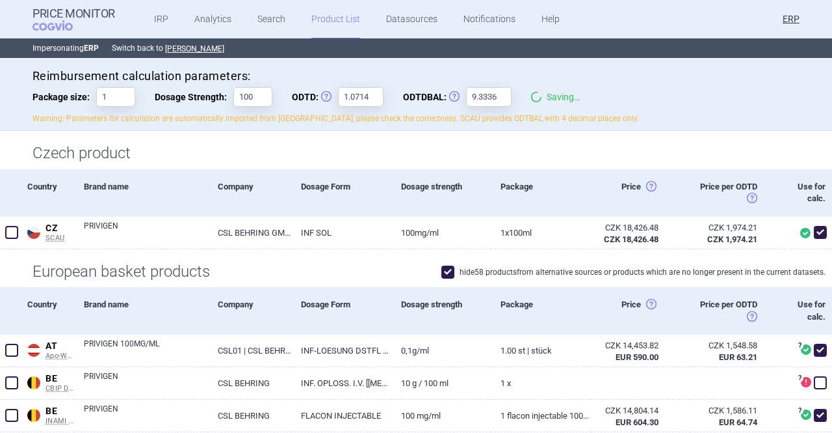
scroll to position [0, 0]
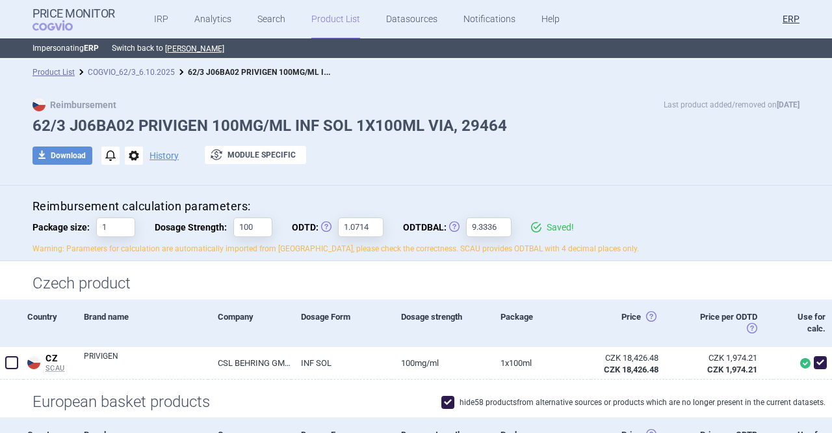
click at [151, 68] on link "COGVIO_62/3_6.10.2025" at bounding box center [131, 72] width 87 height 9
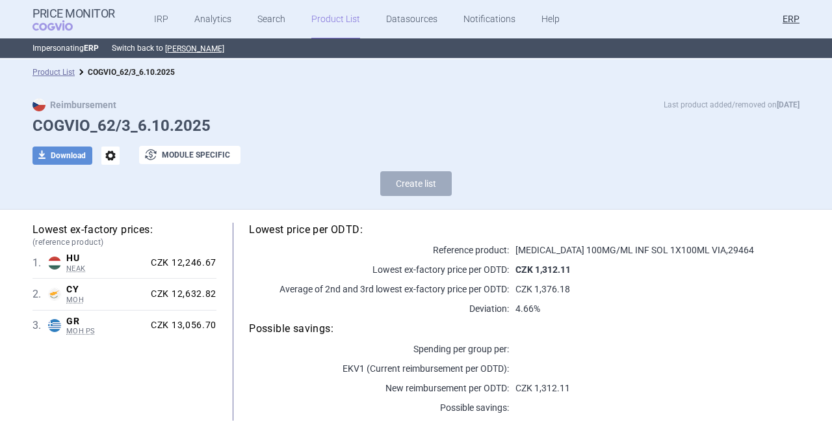
select select "[DATE]"
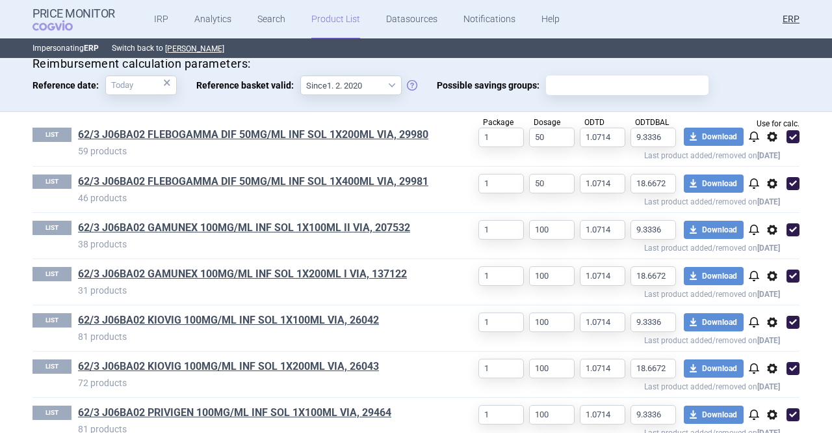
scroll to position [503, 0]
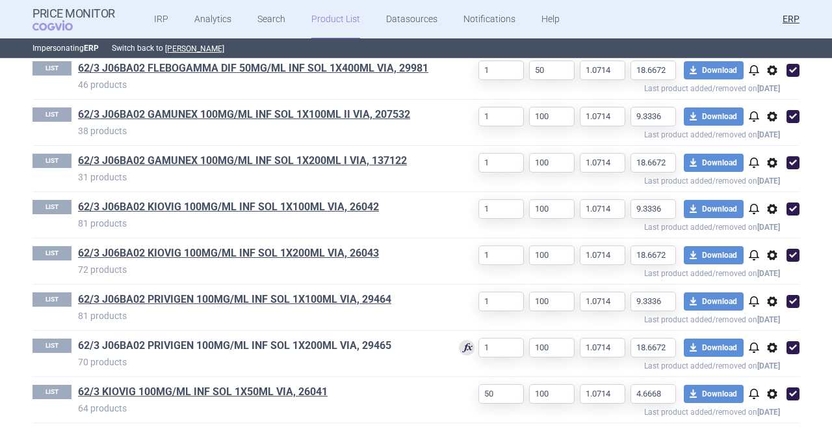
click at [354, 343] on link "62/3 J06BA02 PRIVIGEN 100MG/ML INF SOL 1X200ML VIA, 29465" at bounding box center [234, 345] width 313 height 14
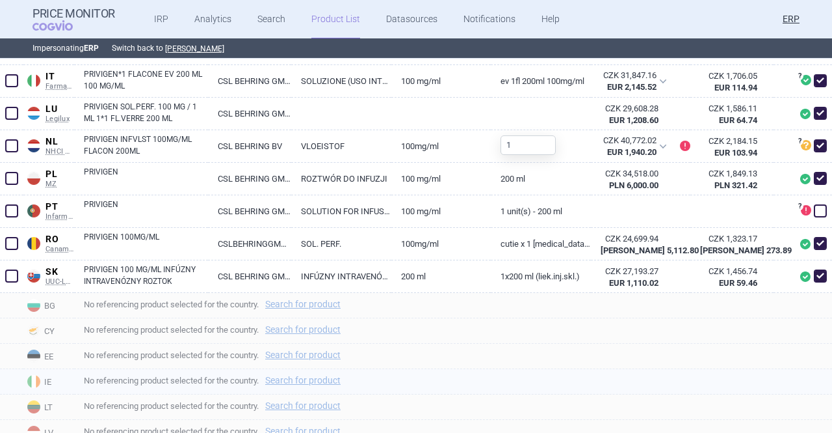
scroll to position [911, 0]
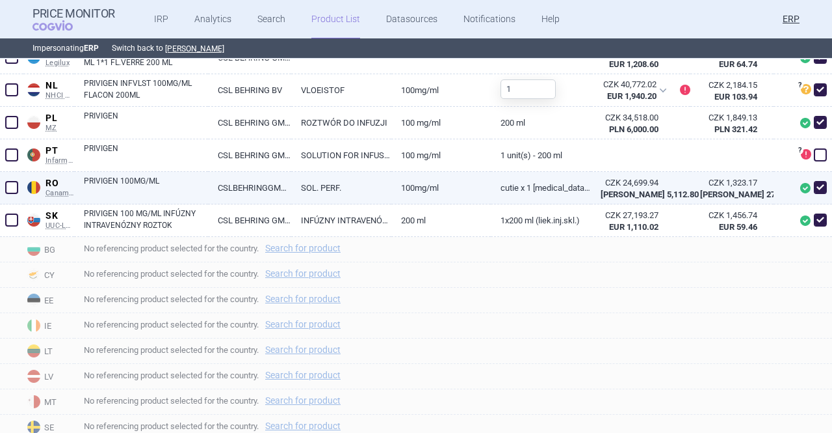
click at [202, 184] on link "PRIVIGEN 100MG/ML" at bounding box center [146, 186] width 124 height 23
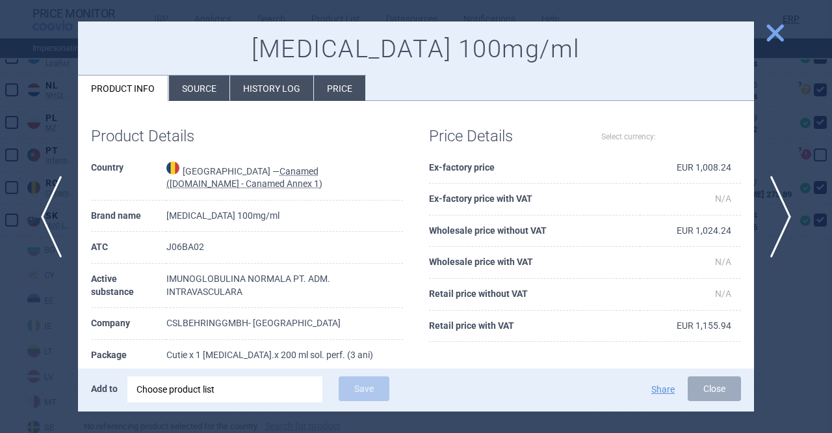
select select "EUR"
click at [780, 33] on span "close" at bounding box center [775, 32] width 23 height 23
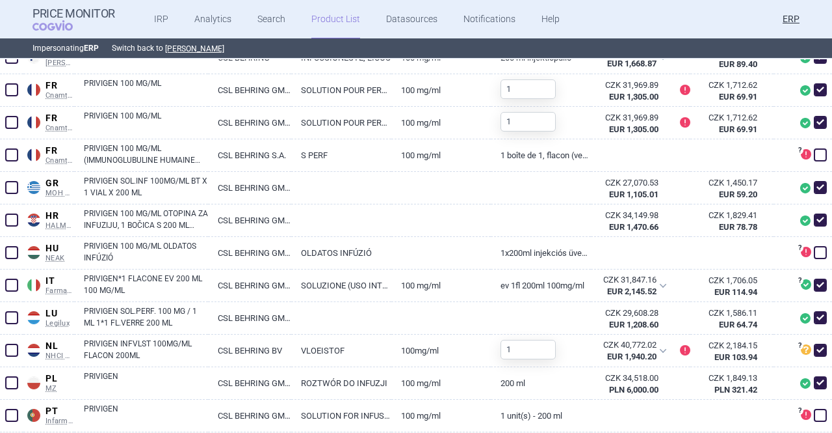
scroll to position [845, 0]
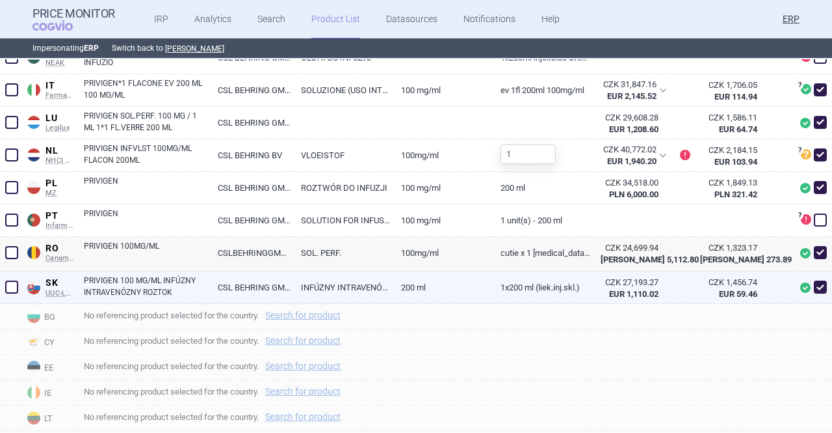
click at [469, 289] on link "200 ml" at bounding box center [442, 287] width 100 height 32
select select "EUR"
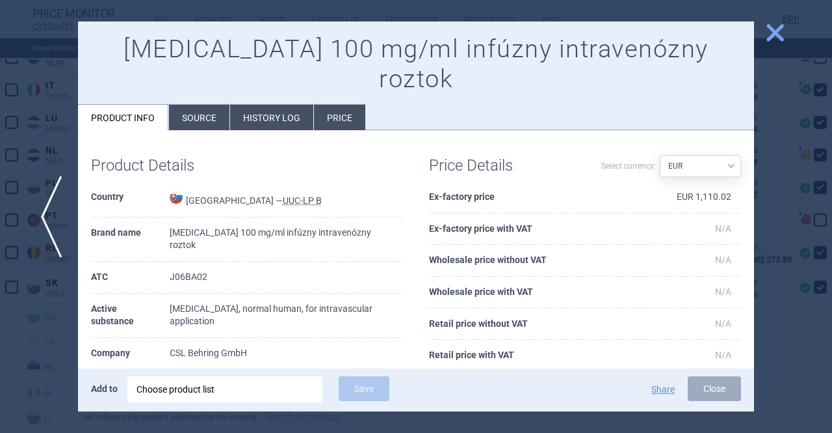
click at [771, 35] on span "close" at bounding box center [775, 32] width 23 height 23
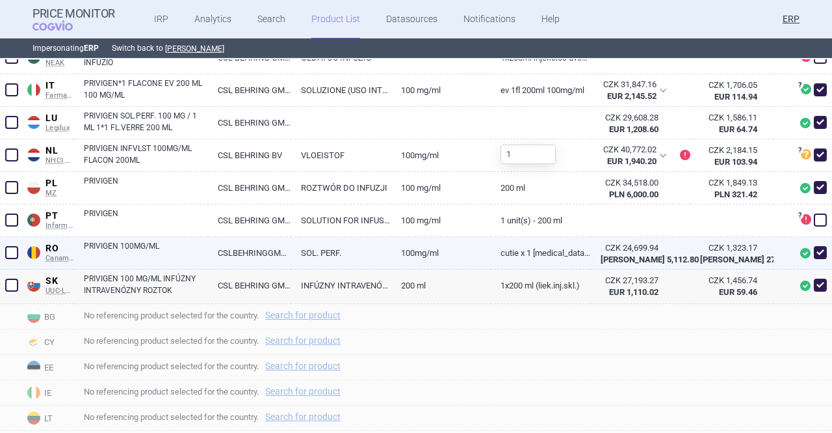
click at [339, 262] on link "SOL. PERF." at bounding box center [341, 253] width 100 height 32
select select "EUR"
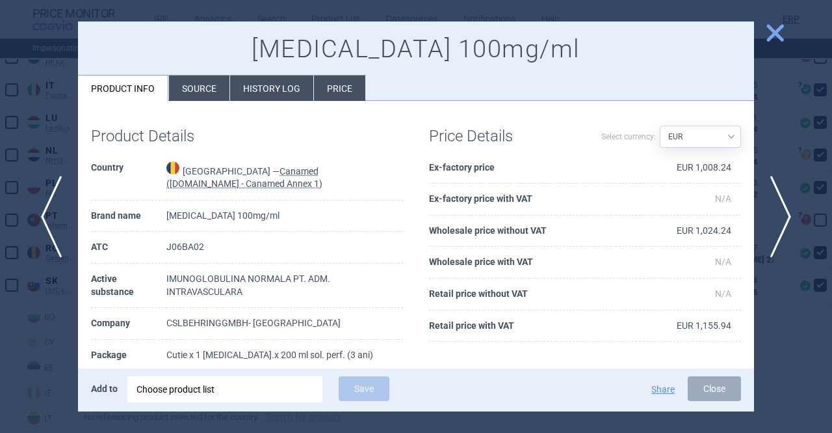
scroll to position [65, 0]
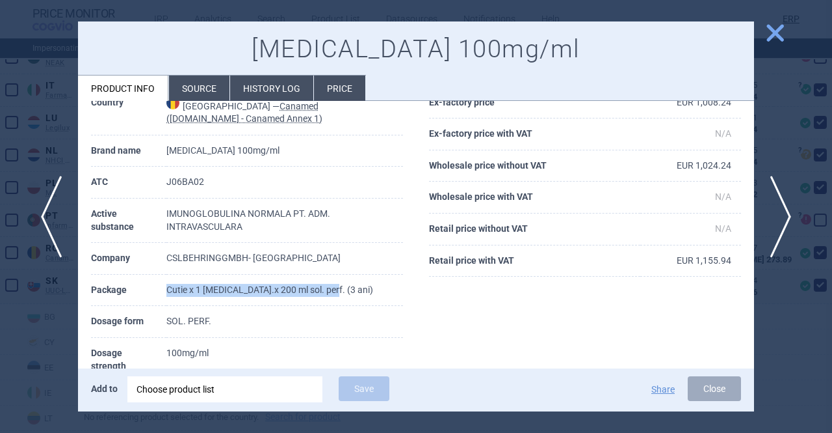
drag, startPoint x: 333, startPoint y: 292, endPoint x: 152, endPoint y: 302, distance: 181.1
click at [152, 302] on tr "Package Cutie x 1 [MEDICAL_DATA].x 200 ml sol. perf. (3 ani)" at bounding box center [247, 290] width 312 height 32
copy tr "Cutie x 1 [MEDICAL_DATA].x 200 ml sol. perf. (3 ani)"
click at [187, 92] on li "Source" at bounding box center [199, 87] width 60 height 25
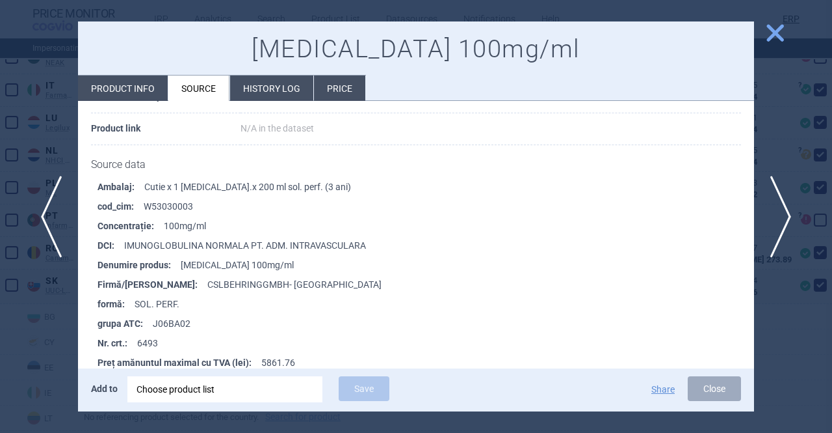
scroll to position [130, 0]
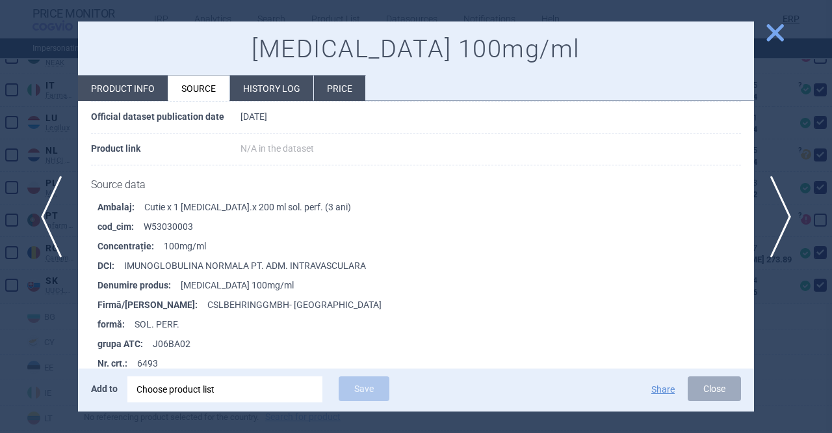
click at [778, 36] on span "close" at bounding box center [775, 32] width 23 height 23
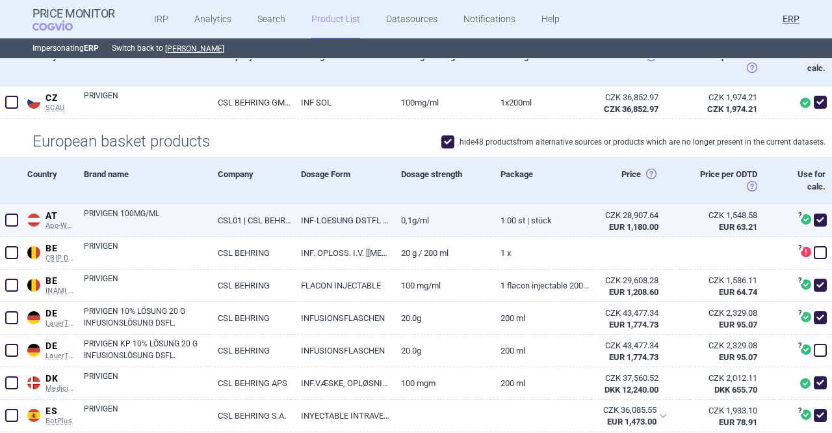
scroll to position [260, 0]
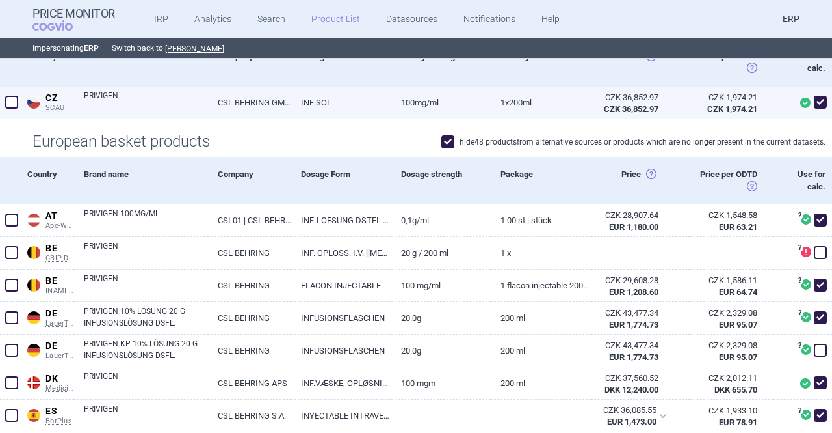
click at [152, 108] on link "PRIVIGEN" at bounding box center [146, 101] width 124 height 23
select select "EUR"
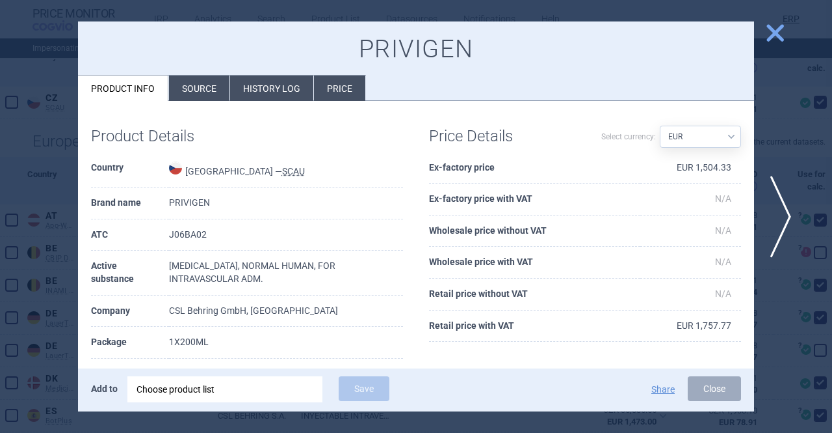
click at [211, 93] on li "Source" at bounding box center [199, 87] width 60 height 25
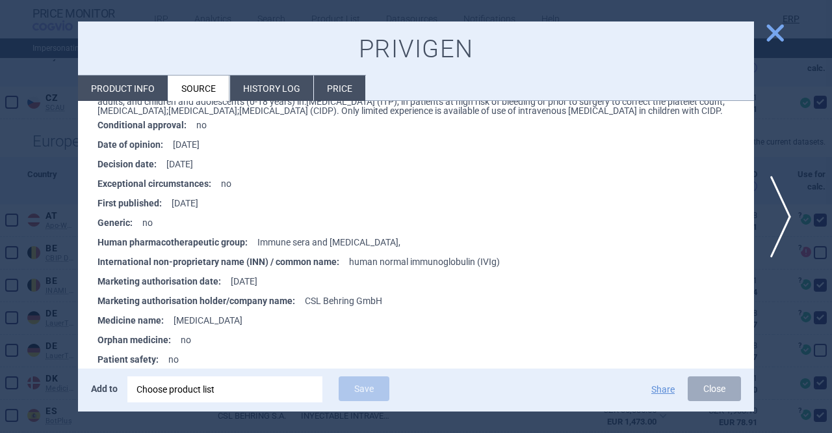
scroll to position [2471, 0]
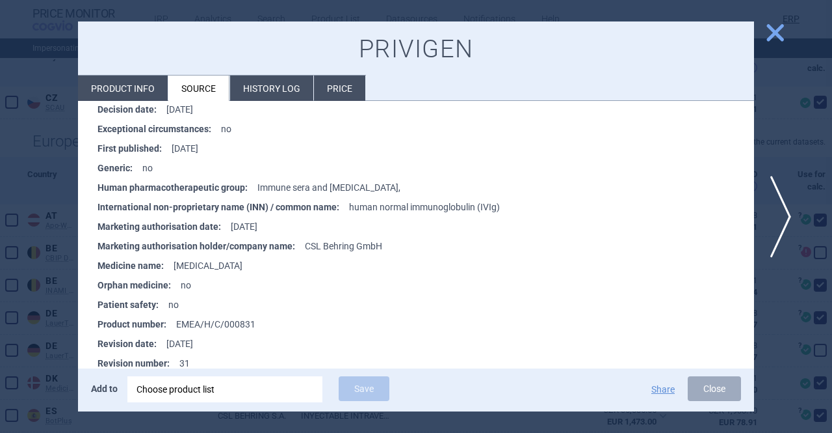
click at [771, 32] on span "close" at bounding box center [775, 32] width 23 height 23
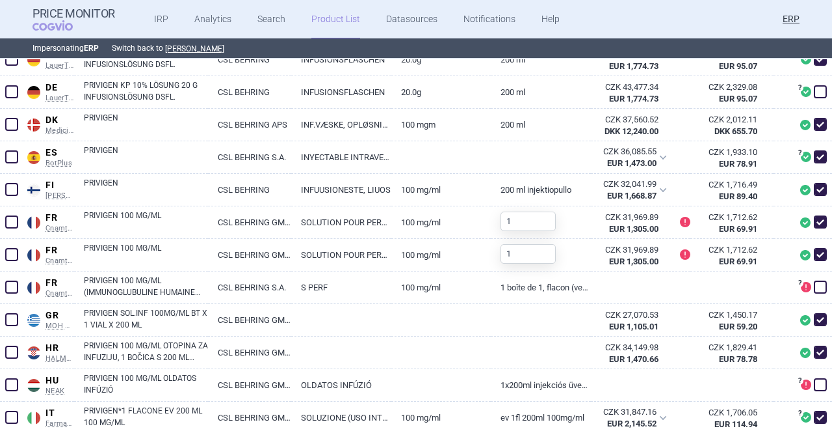
scroll to position [780, 0]
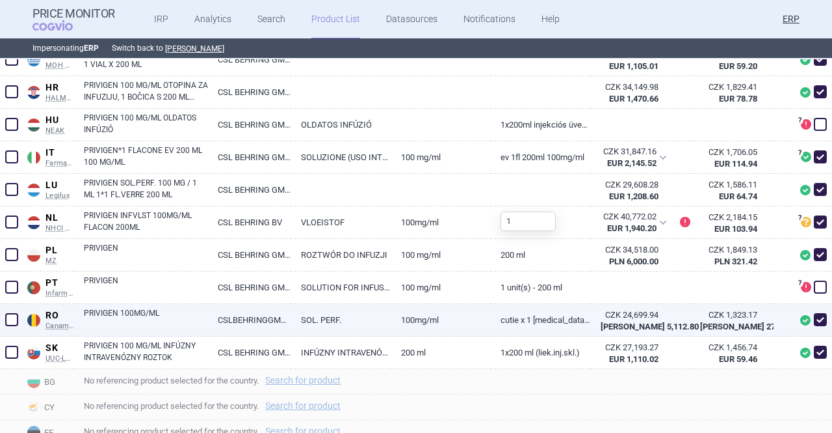
click at [148, 318] on link "PRIVIGEN 100MG/ML" at bounding box center [146, 318] width 124 height 23
select select "EUR"
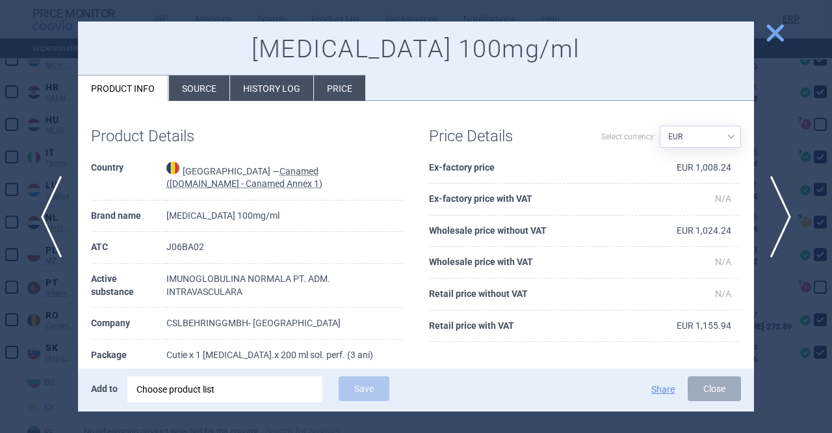
click at [240, 92] on li "History log" at bounding box center [271, 87] width 83 height 25
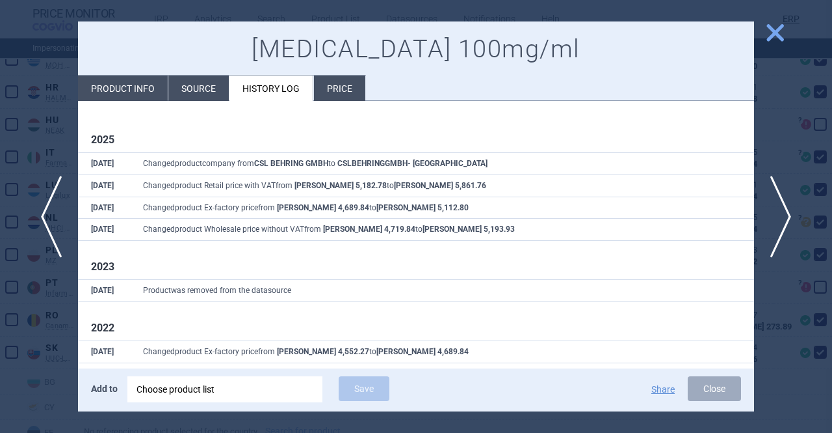
click at [774, 33] on span "close" at bounding box center [775, 32] width 23 height 23
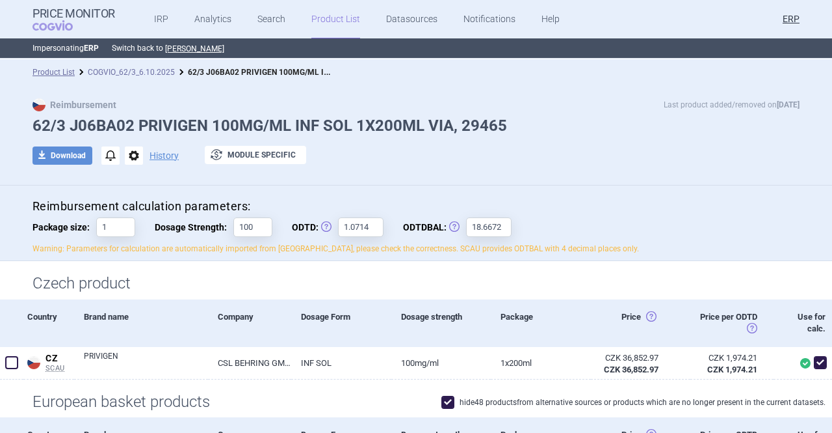
click at [152, 72] on link "COGVIO_62/3_6.10.2025" at bounding box center [131, 72] width 87 height 9
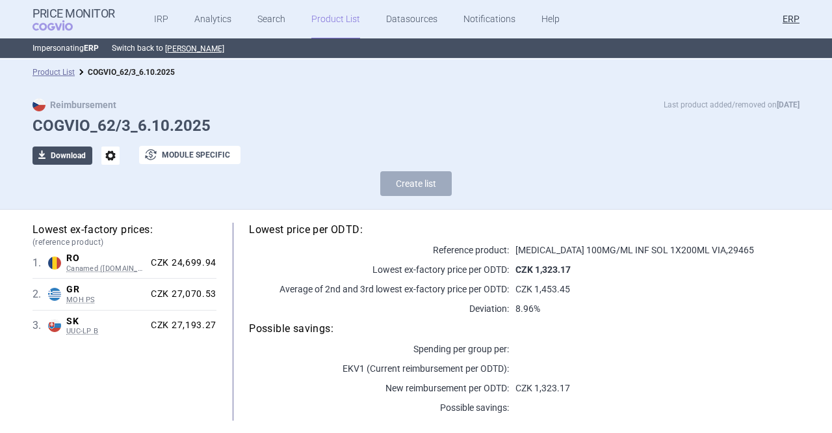
click at [79, 152] on button "download Download" at bounding box center [63, 155] width 60 height 18
select select "EUR"
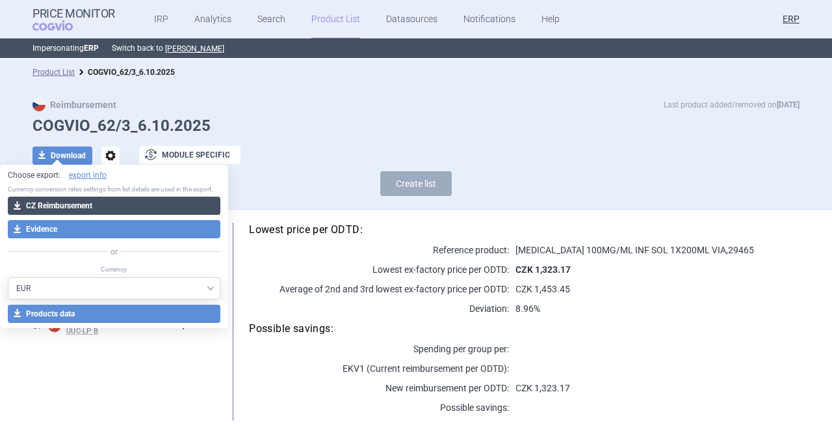
click at [106, 202] on button "download CZ Reimbursement" at bounding box center [114, 205] width 213 height 18
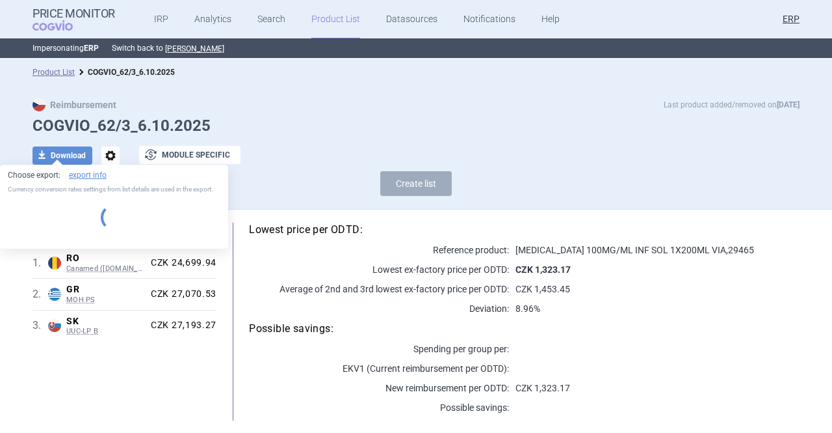
select select "EUR"
